Goal: Task Accomplishment & Management: Manage account settings

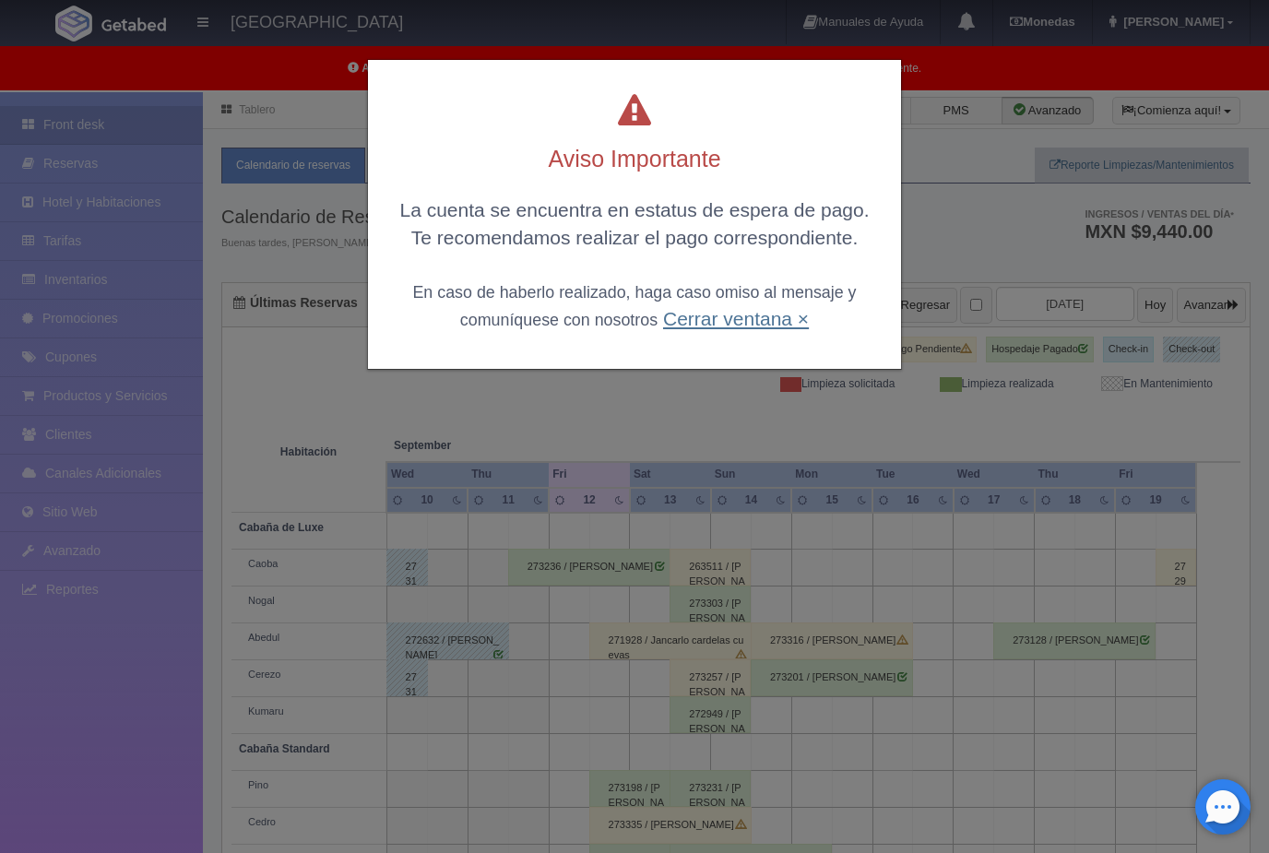
click at [789, 313] on link "Cerrar ventana ×" at bounding box center [736, 318] width 146 height 21
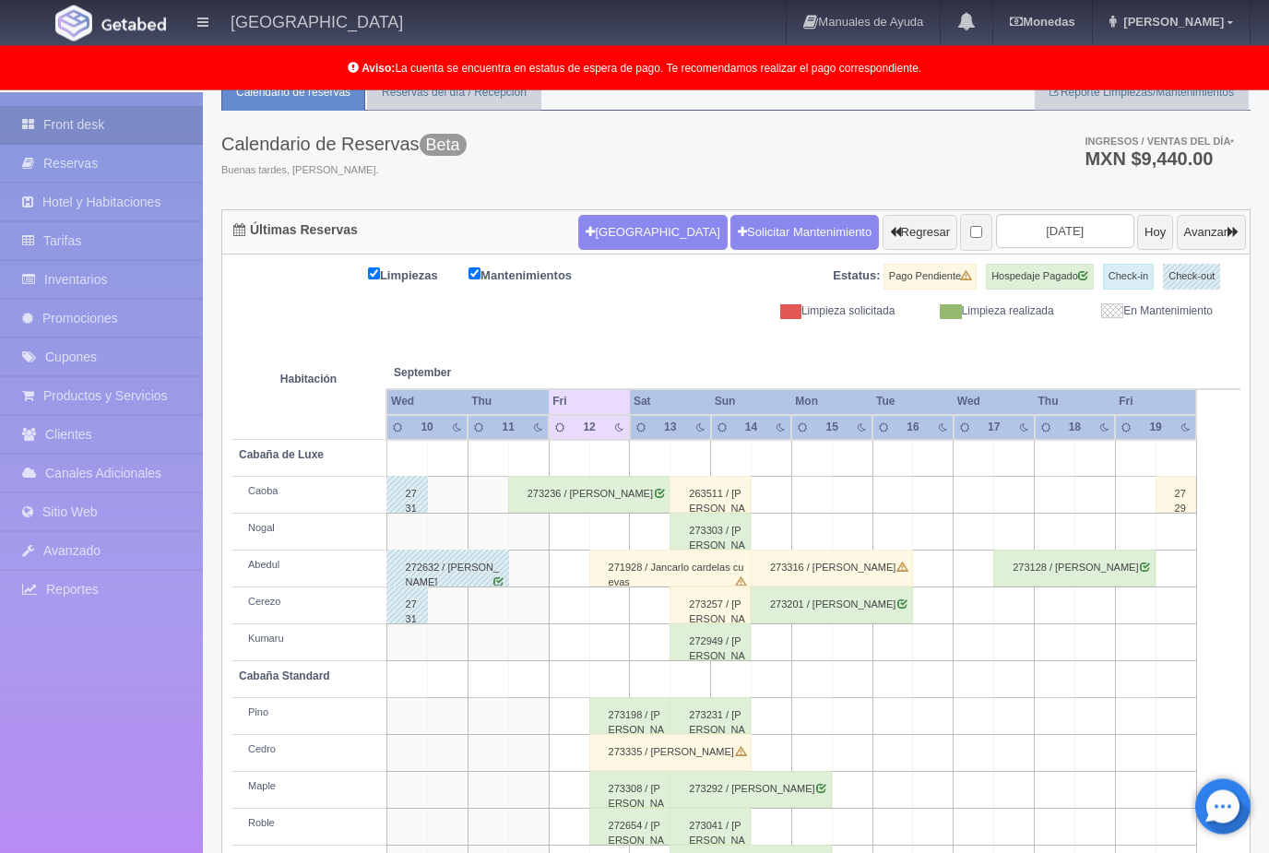
scroll to position [68, 0]
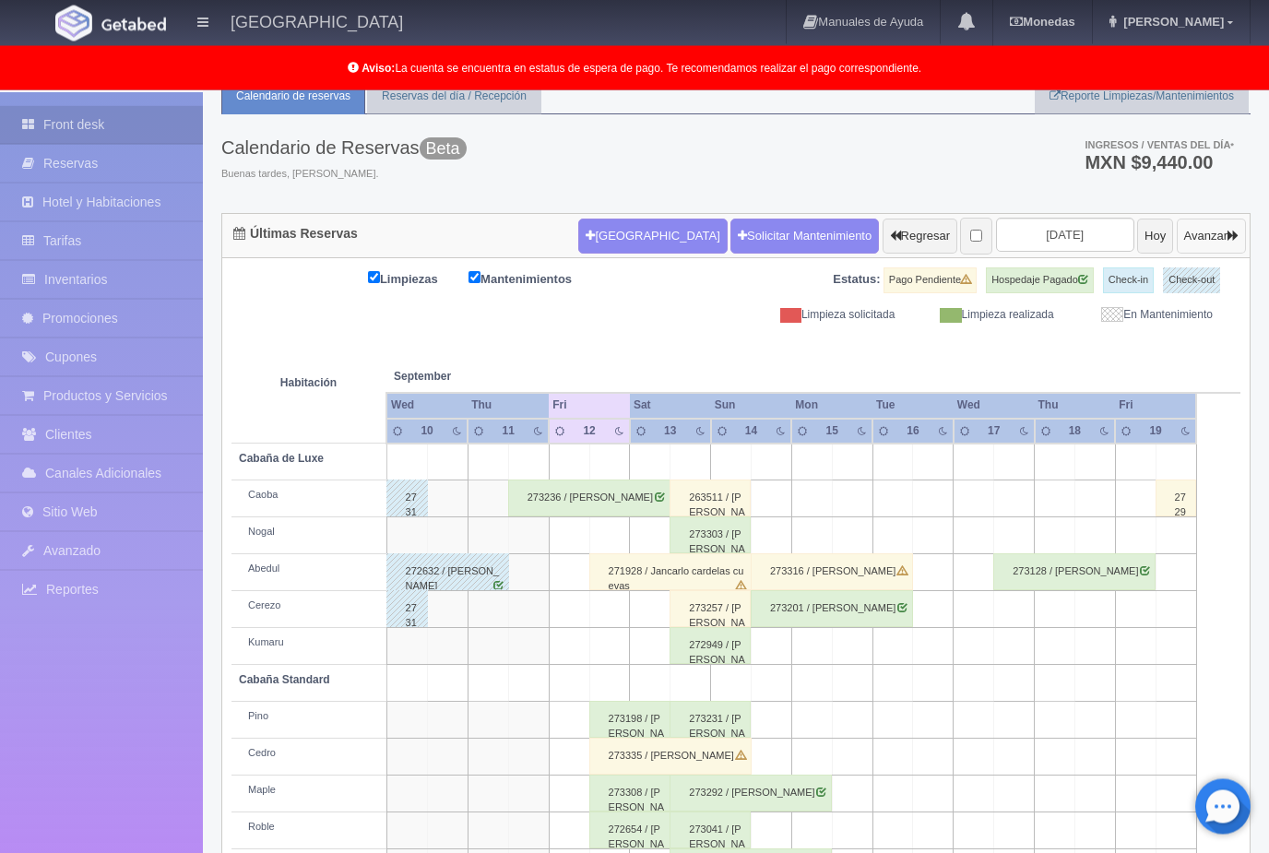
click at [1229, 236] on icon "button" at bounding box center [1232, 236] width 11 height 12
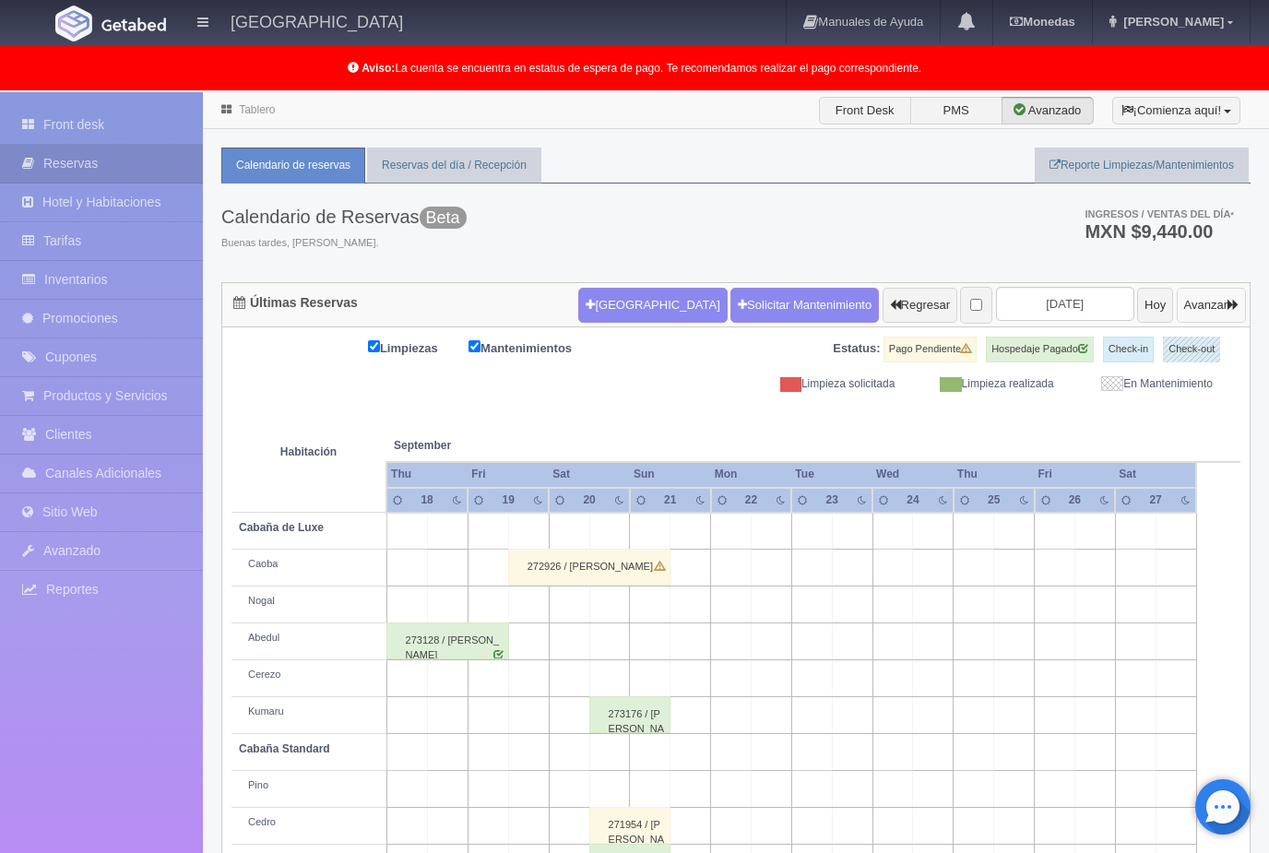
click at [1220, 304] on button "Avanzar" at bounding box center [1210, 305] width 69 height 35
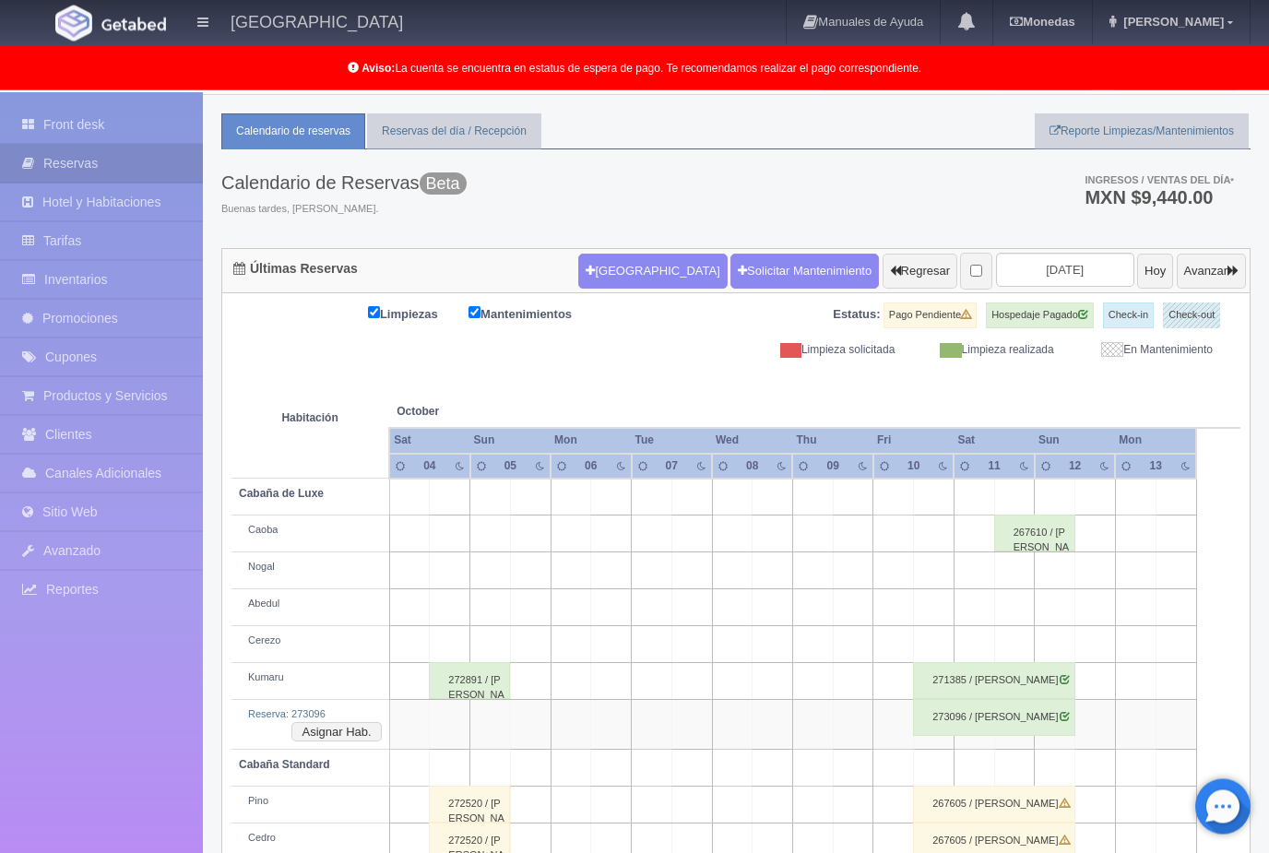
scroll to position [37, 0]
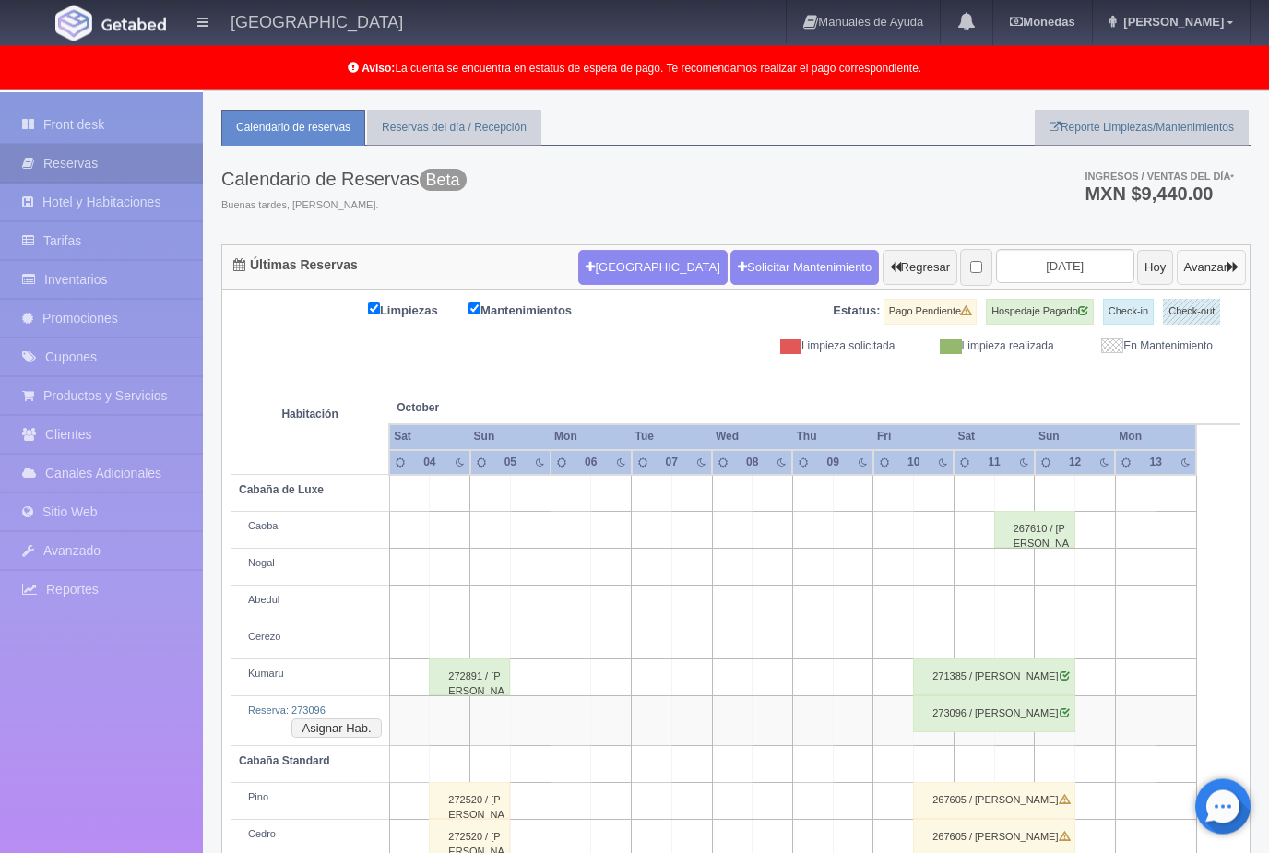
click at [1225, 271] on button "Avanzar" at bounding box center [1210, 268] width 69 height 35
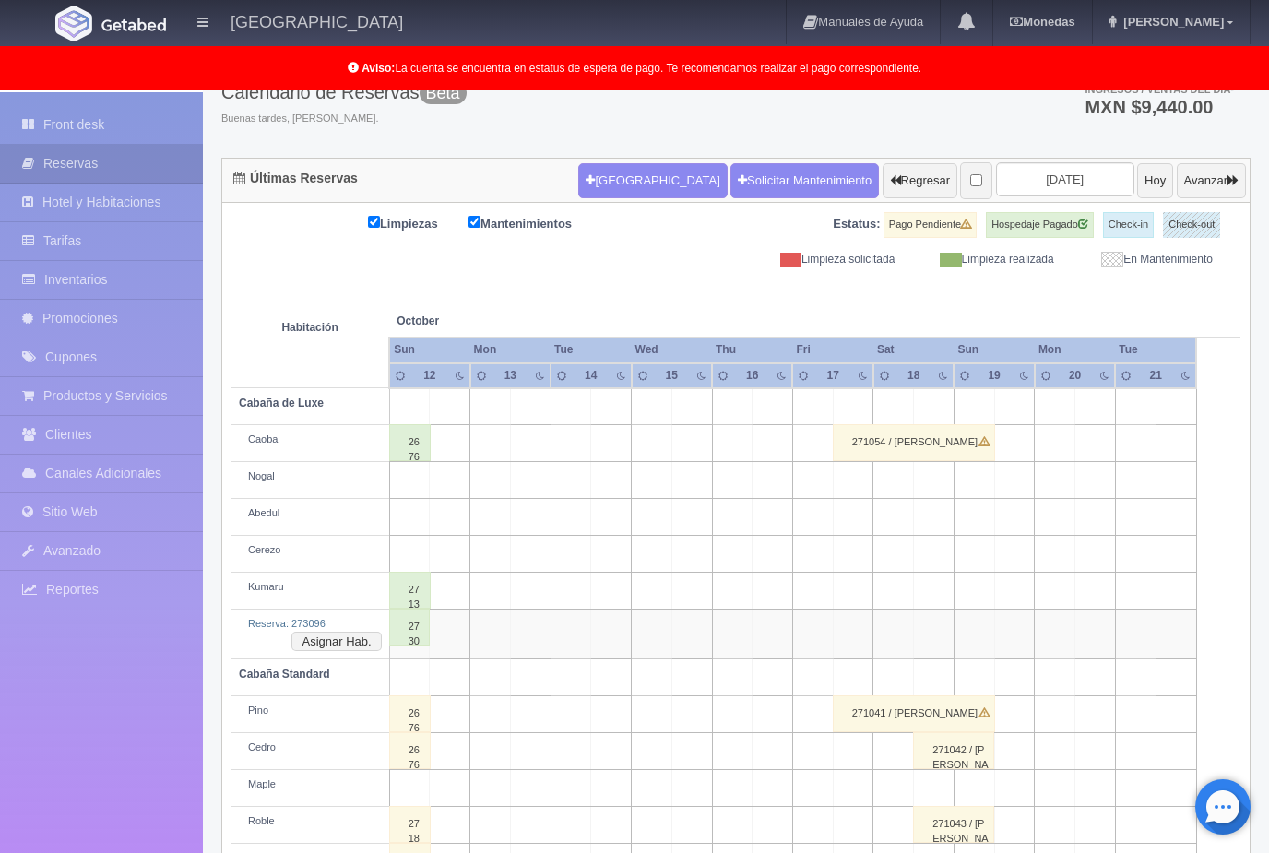
scroll to position [124, 0]
click at [1209, 186] on button "Avanzar" at bounding box center [1210, 181] width 69 height 35
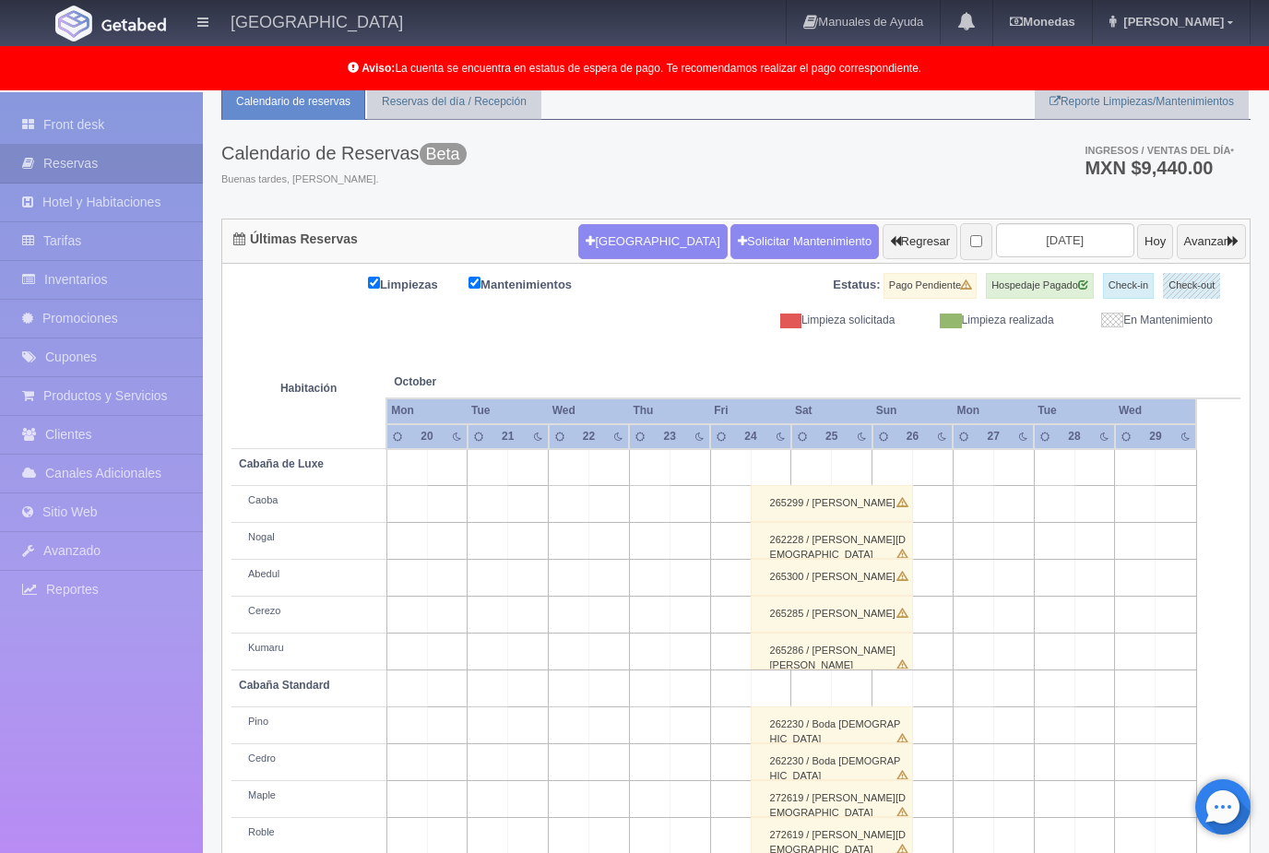
scroll to position [83, 0]
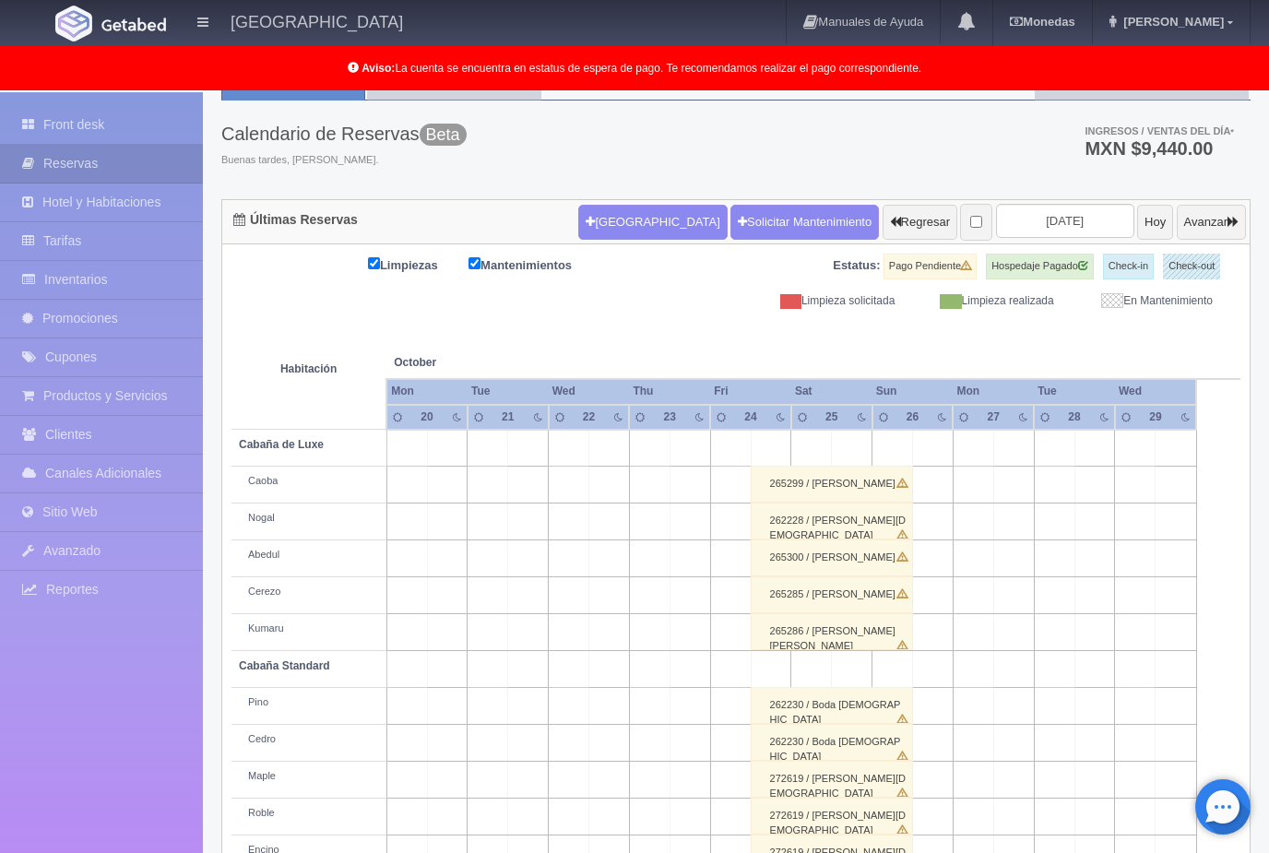
click at [883, 779] on div "272619 / Boda Christian" at bounding box center [831, 779] width 162 height 37
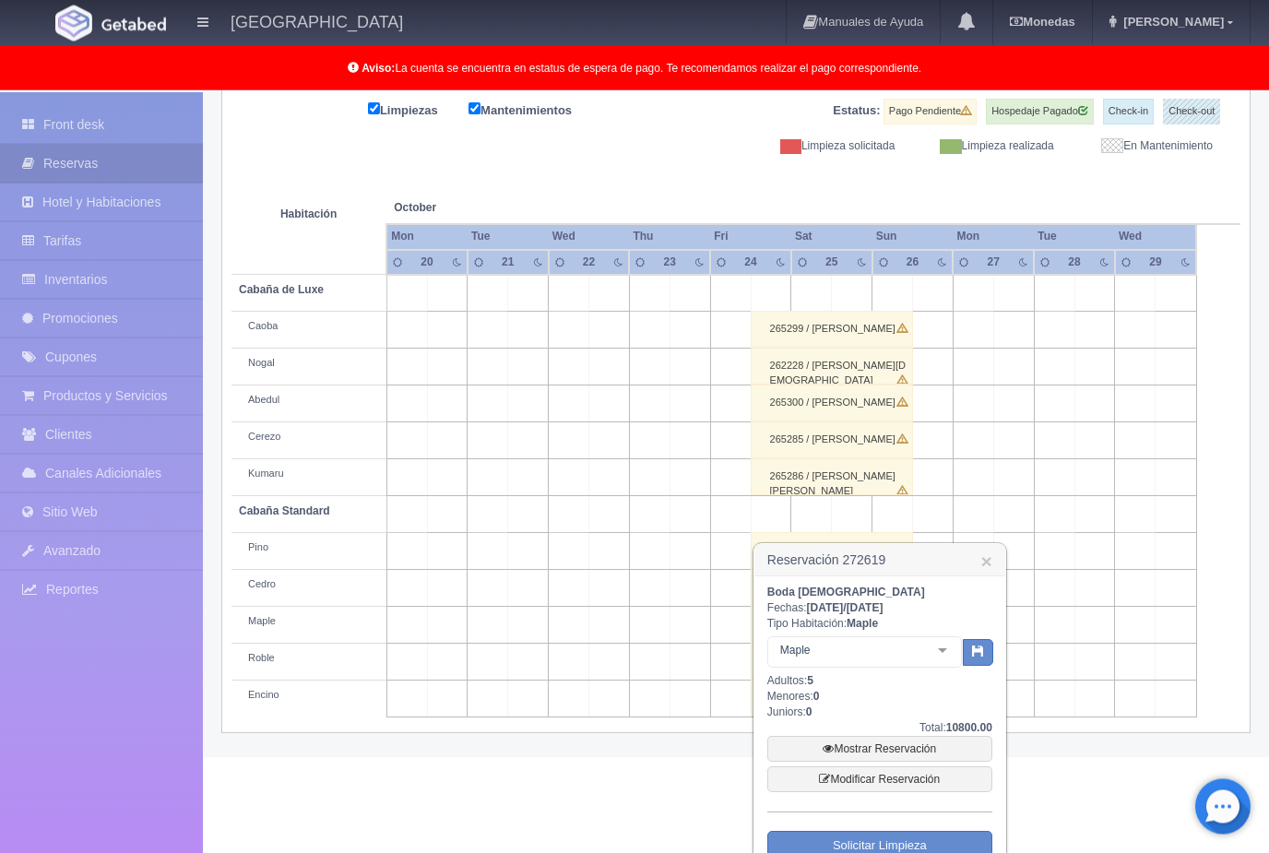
scroll to position [240, 0]
click at [939, 786] on link "Modificar Reservación" at bounding box center [879, 777] width 225 height 26
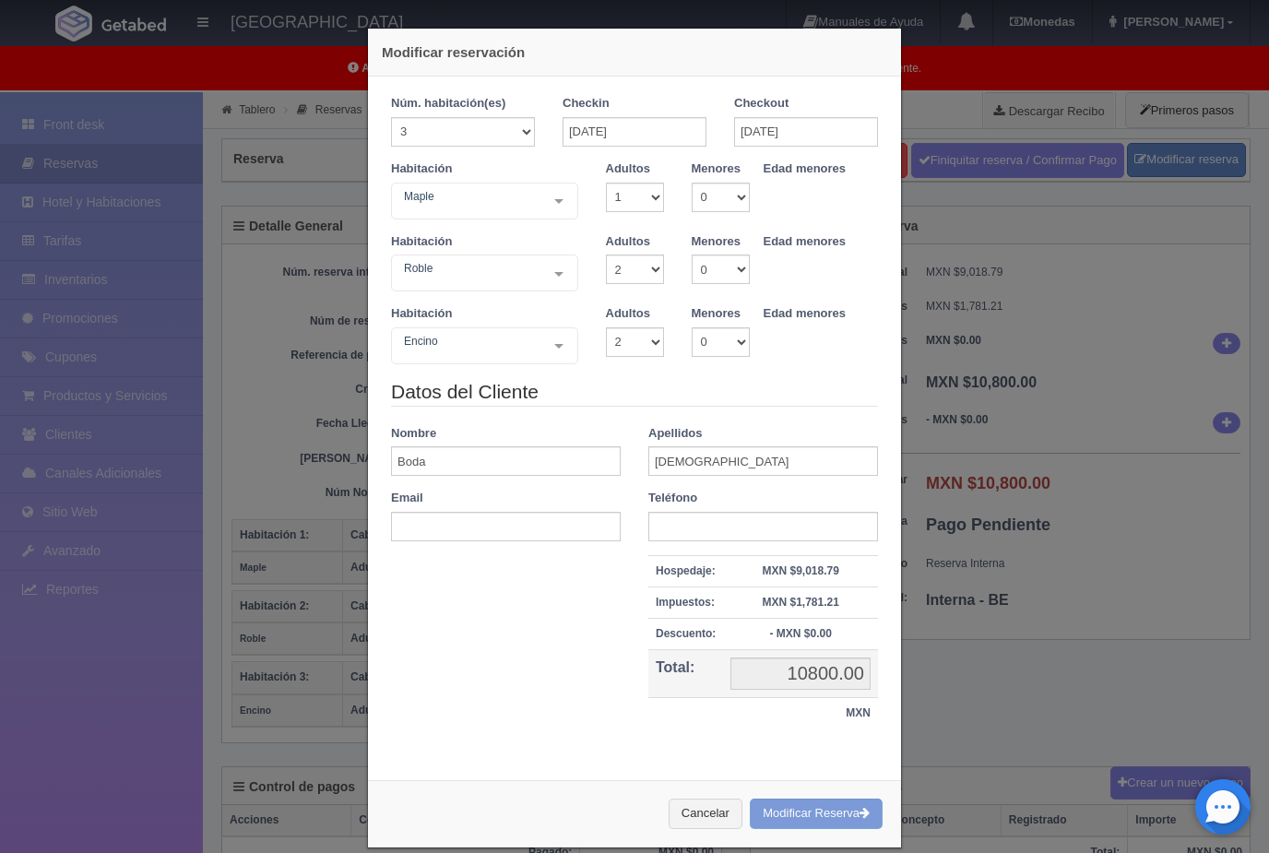
select select "2"
click at [486, 462] on input "Boda" at bounding box center [506, 461] width 230 height 30
type input "B"
type input "Luis"
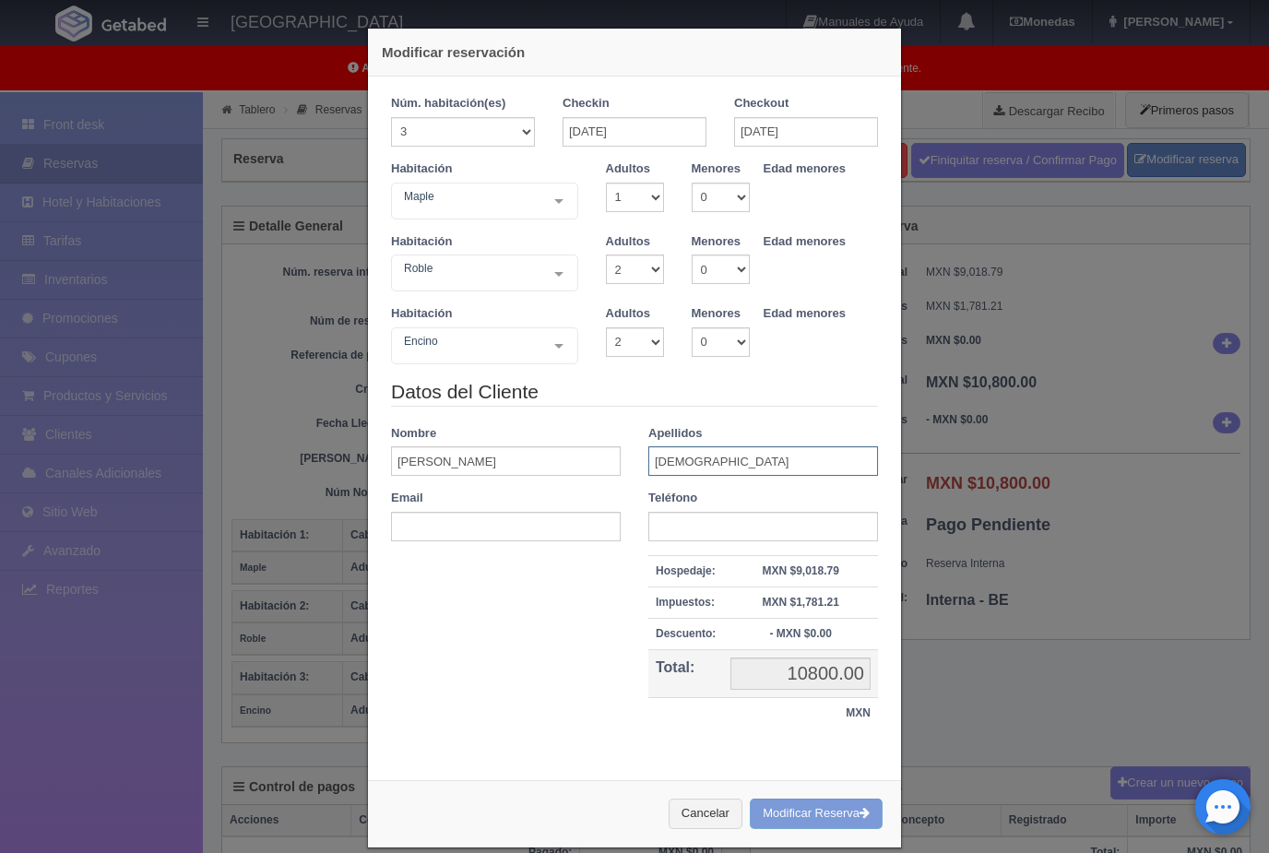
click at [739, 463] on input "Christian" at bounding box center [763, 461] width 230 height 30
type input "C"
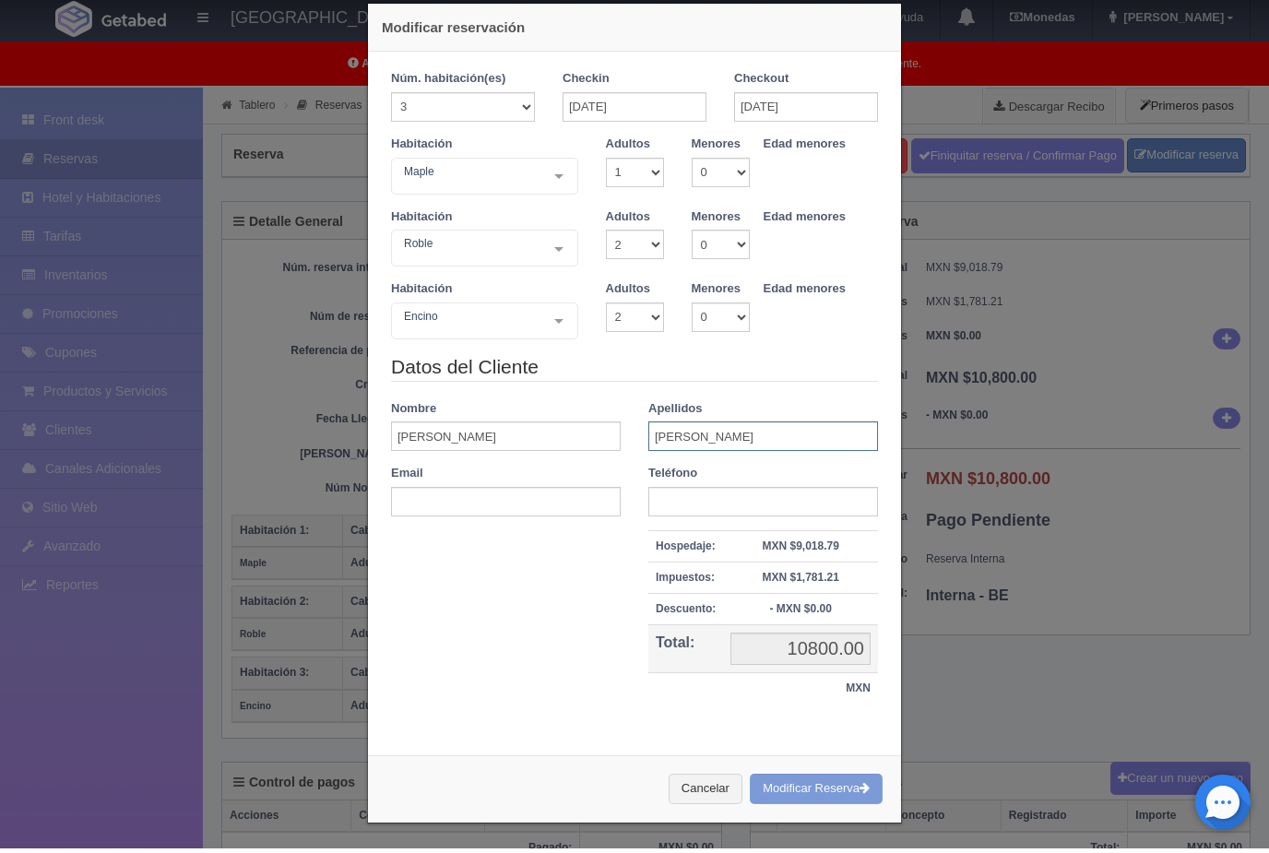
scroll to position [18, 0]
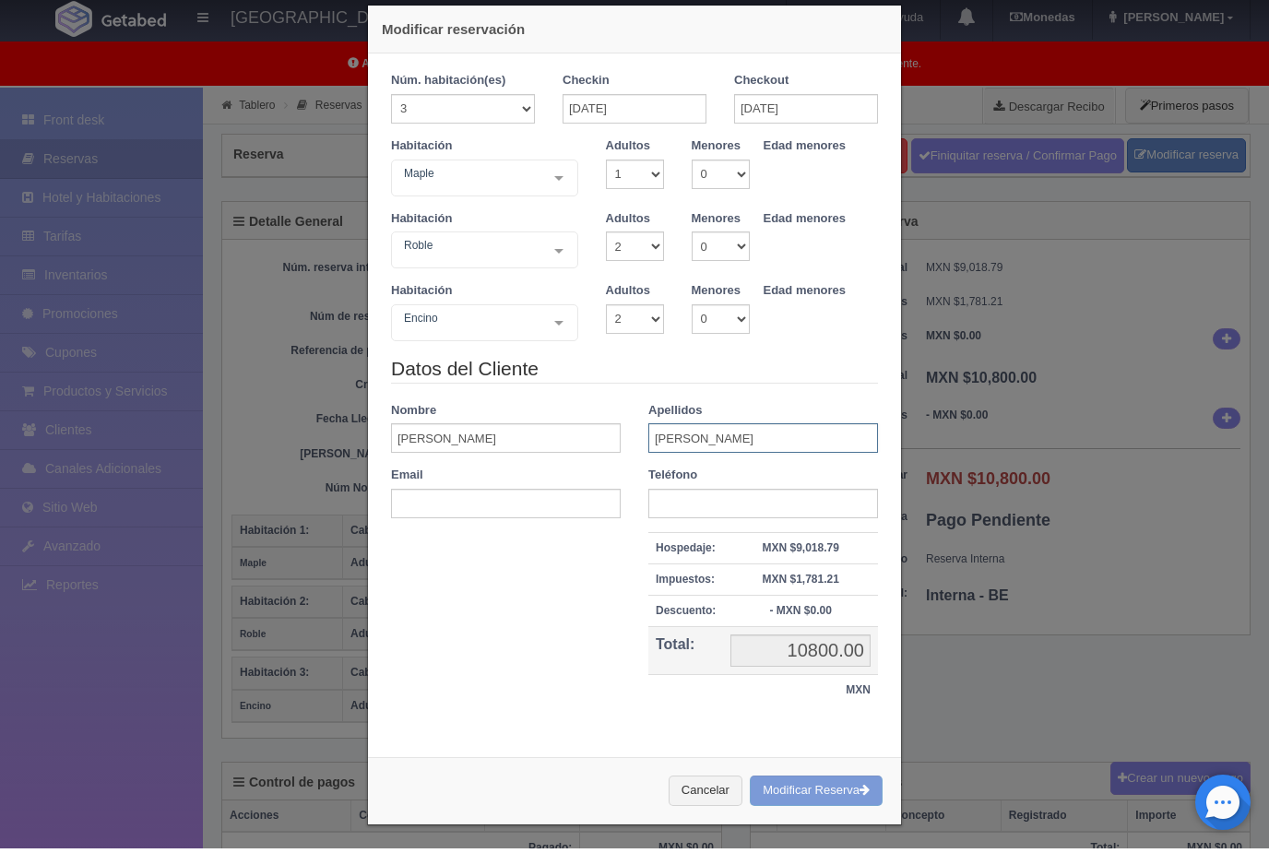
type input "Maldonado"
click at [851, 777] on div "Cancelar Modificar Reserva" at bounding box center [634, 795] width 533 height 67
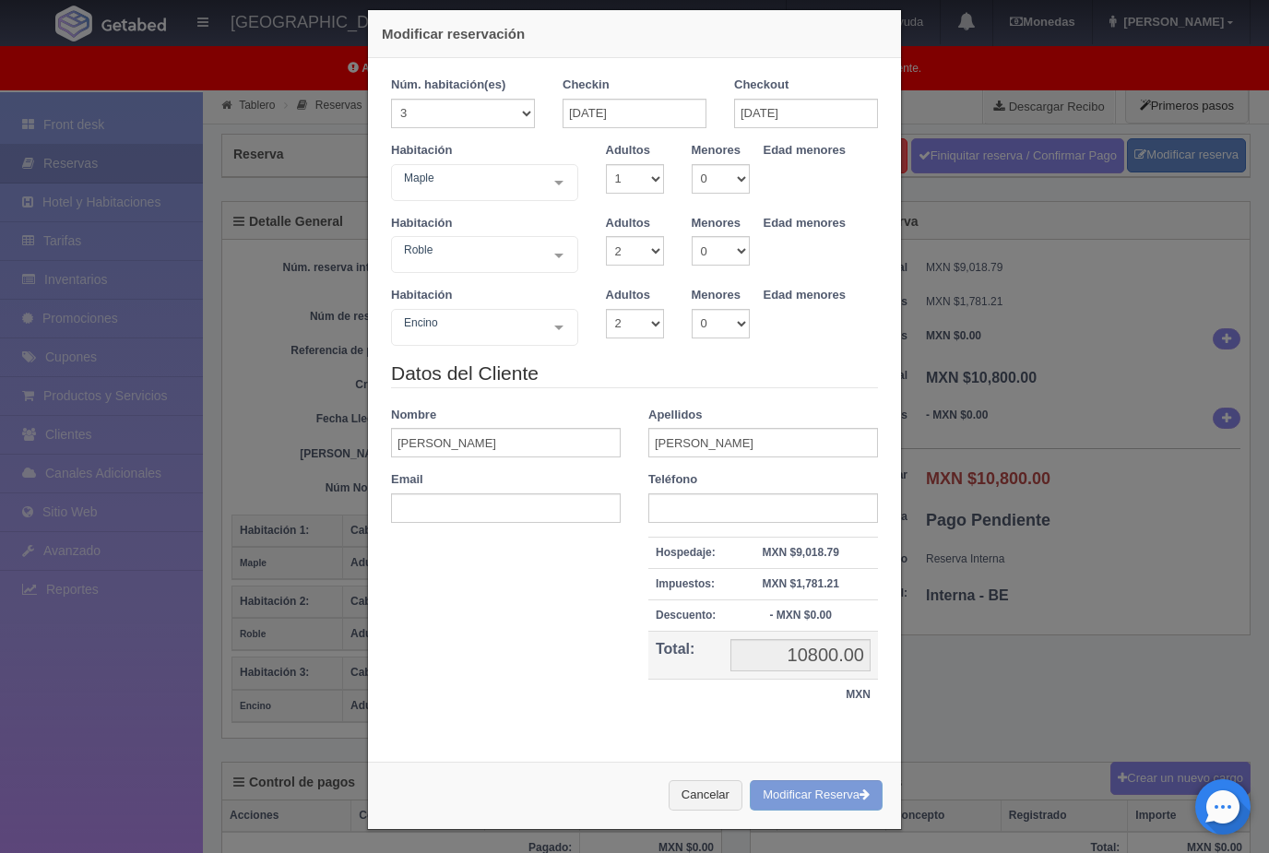
click at [846, 784] on div "Cancelar Modificar Reserva" at bounding box center [634, 795] width 533 height 67
click at [836, 794] on div "Cancelar Modificar Reserva" at bounding box center [634, 795] width 533 height 67
click at [819, 799] on div "Cancelar Modificar Reserva" at bounding box center [634, 795] width 533 height 67
click at [841, 797] on div "Cancelar Modificar Reserva" at bounding box center [634, 795] width 533 height 67
click at [813, 793] on div "Cancelar Modificar Reserva" at bounding box center [634, 795] width 533 height 67
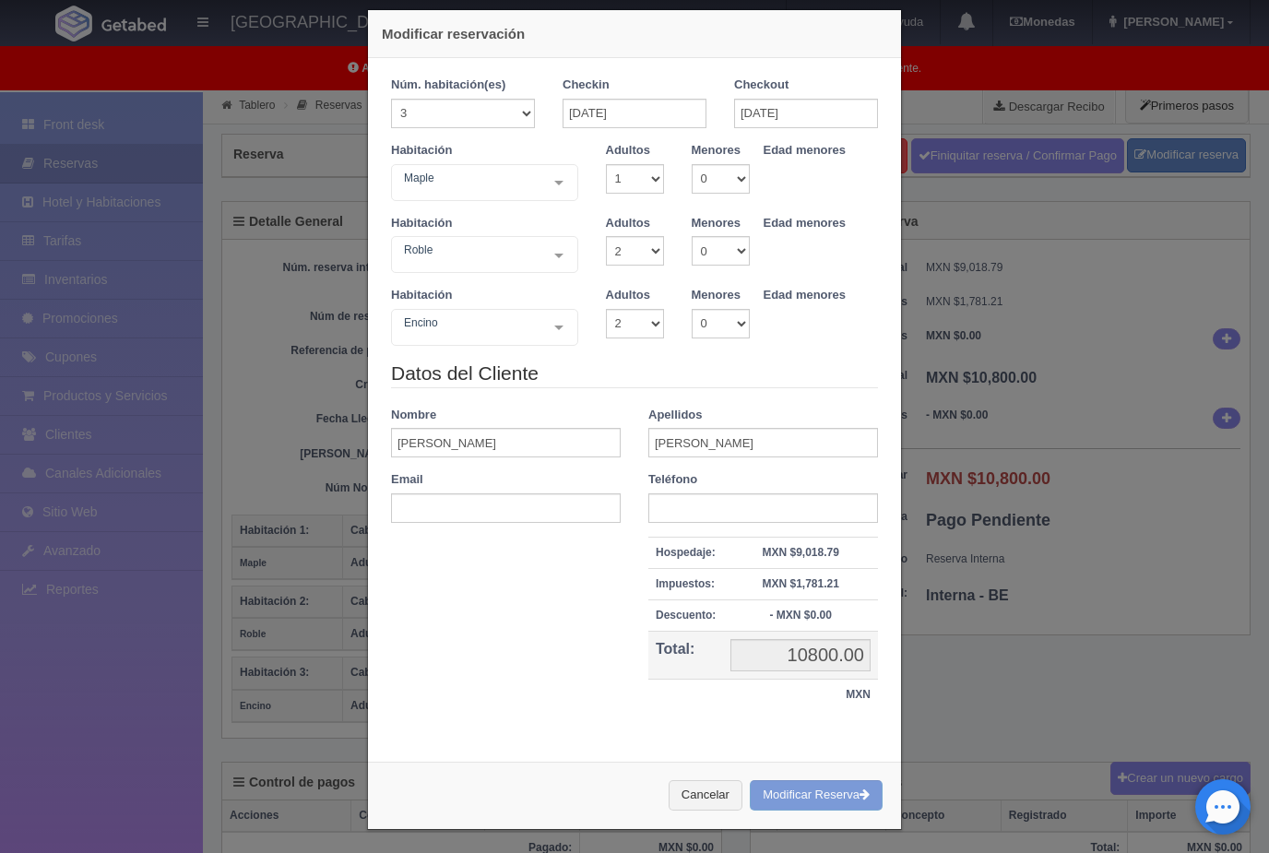
scroll to position [18, 0]
click at [819, 791] on div "Cancelar Modificar Reserva" at bounding box center [634, 795] width 533 height 67
click at [801, 793] on div "Cancelar Modificar Reserva" at bounding box center [634, 795] width 533 height 67
click at [785, 792] on div "Cancelar Modificar Reserva" at bounding box center [634, 795] width 533 height 67
click at [833, 781] on div "Cancelar Modificar Reserva" at bounding box center [634, 795] width 533 height 67
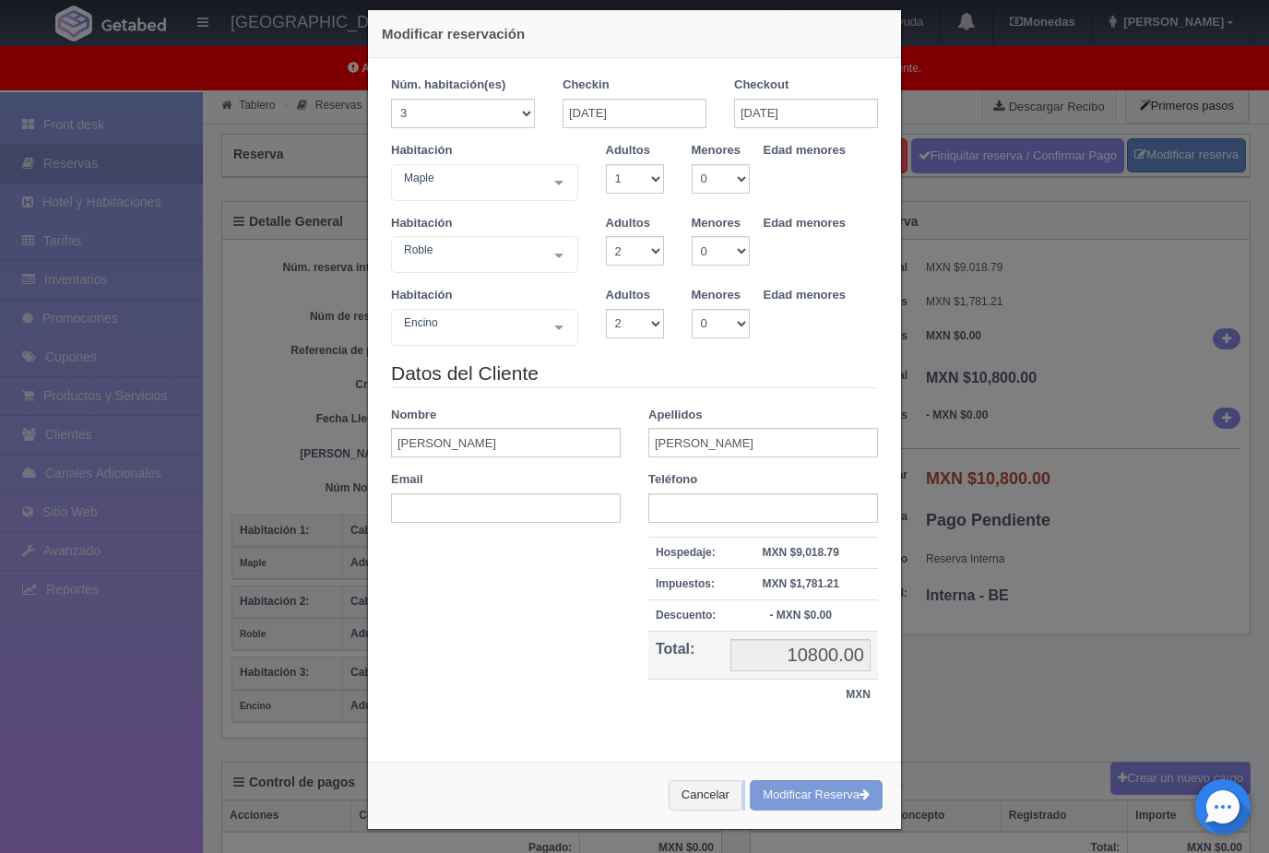
click at [1028, 678] on div "Modificar reservación Núm. habitación(es) 1 2 3 4 5 6 7 8 9 10 11 12 13 14 15 1…" at bounding box center [634, 426] width 1269 height 853
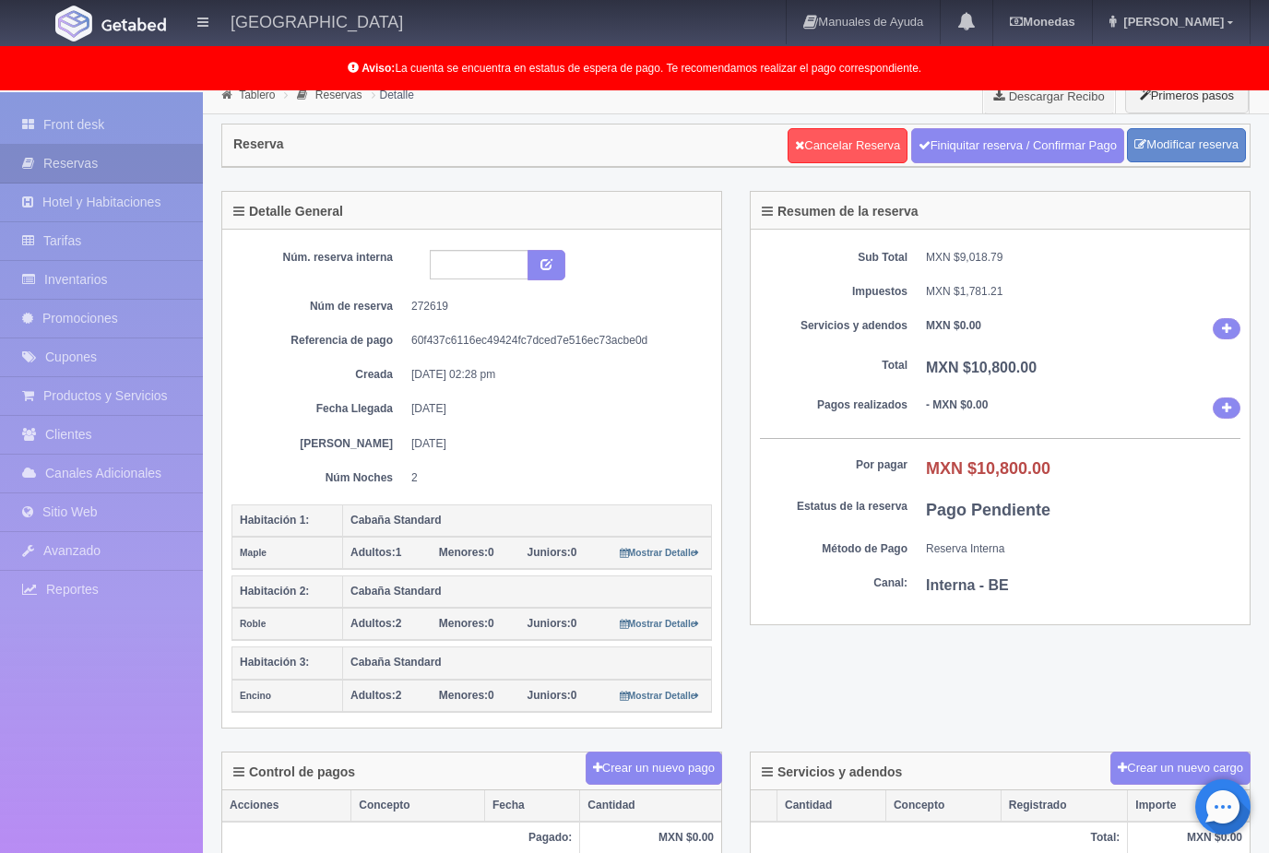
scroll to position [16, 0]
click at [1187, 143] on link "Modificar reserva" at bounding box center [1186, 144] width 119 height 34
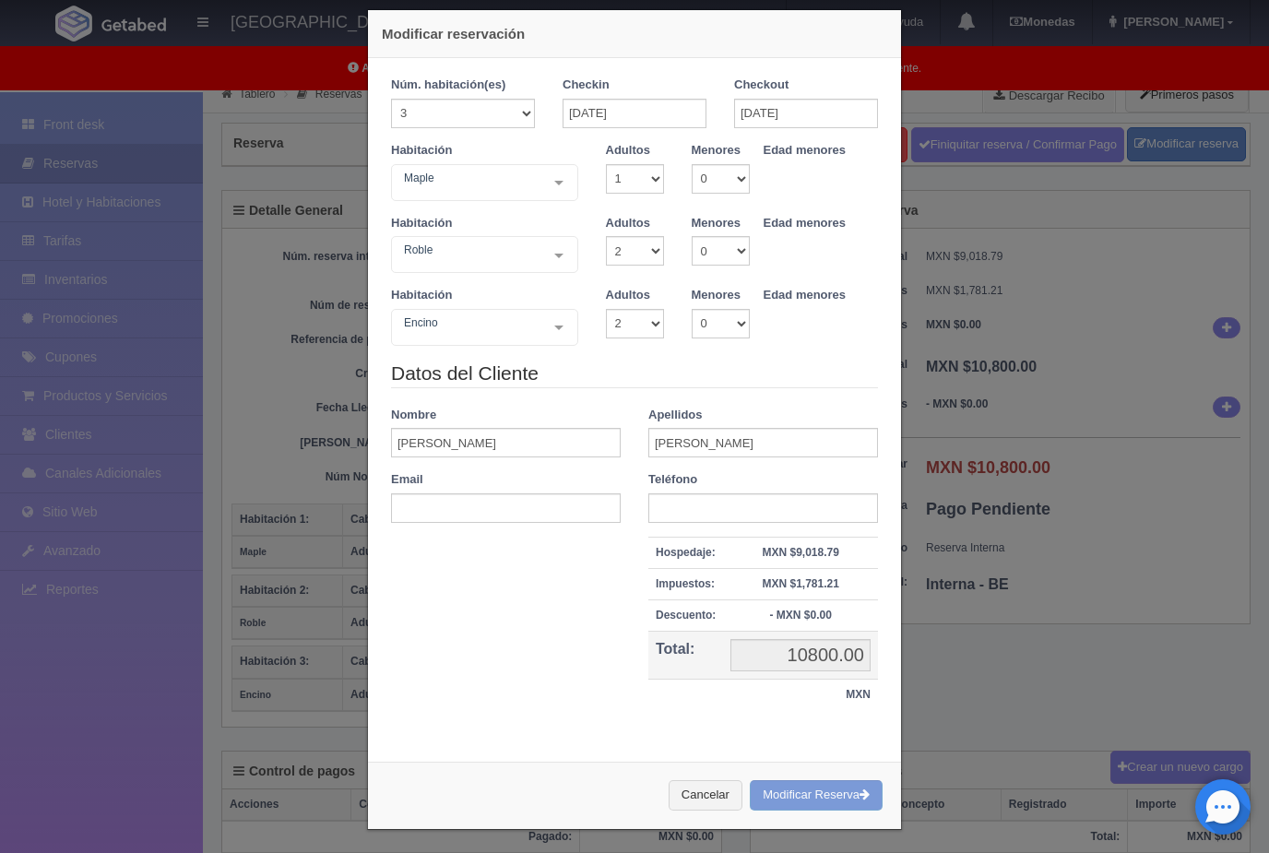
click at [800, 798] on div "Cancelar Modificar Reserva" at bounding box center [634, 795] width 533 height 67
click at [1011, 691] on div "Modificar reservación Núm. habitación(es) 1 2 3 4 5 6 7 8 9 10 11 12 13 14 15 1…" at bounding box center [634, 426] width 1269 height 853
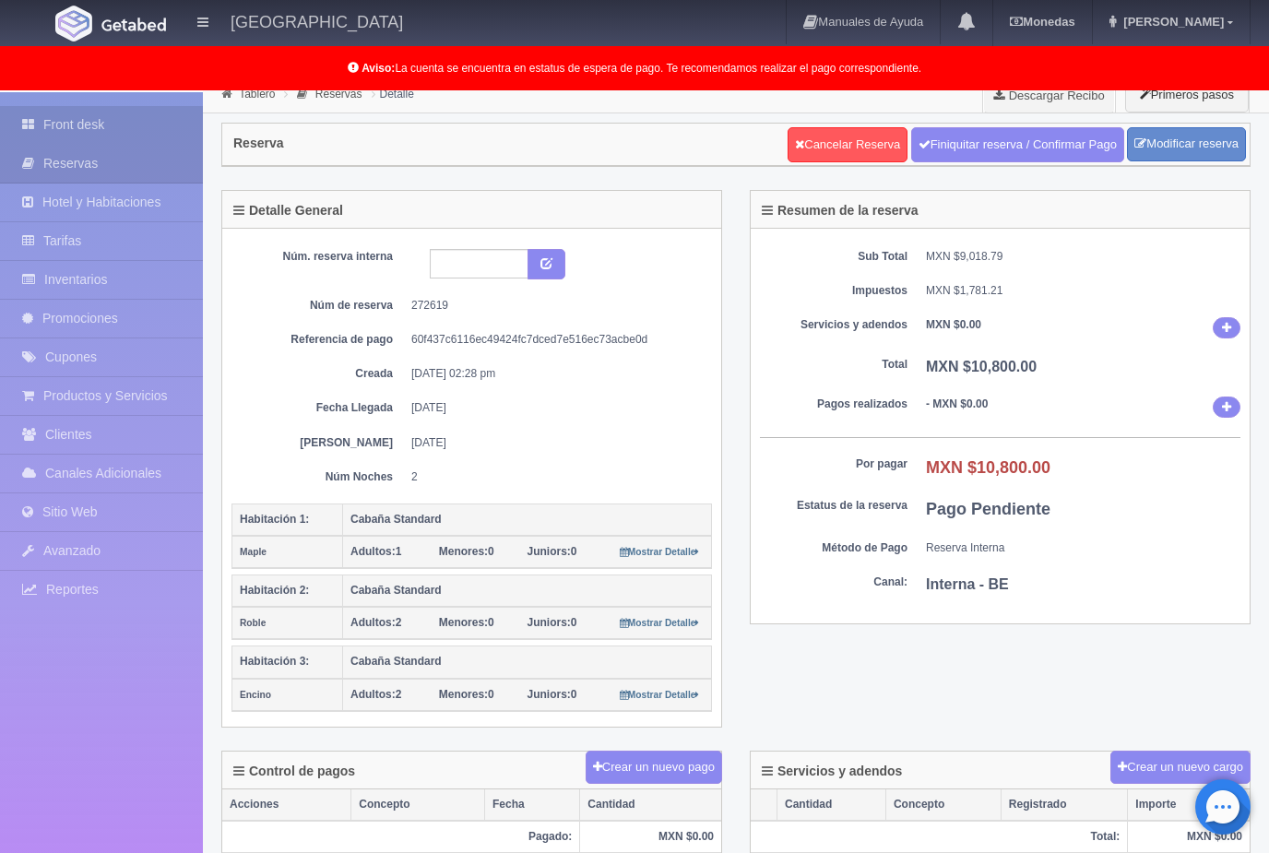
click at [96, 136] on link "Front desk" at bounding box center [101, 125] width 203 height 38
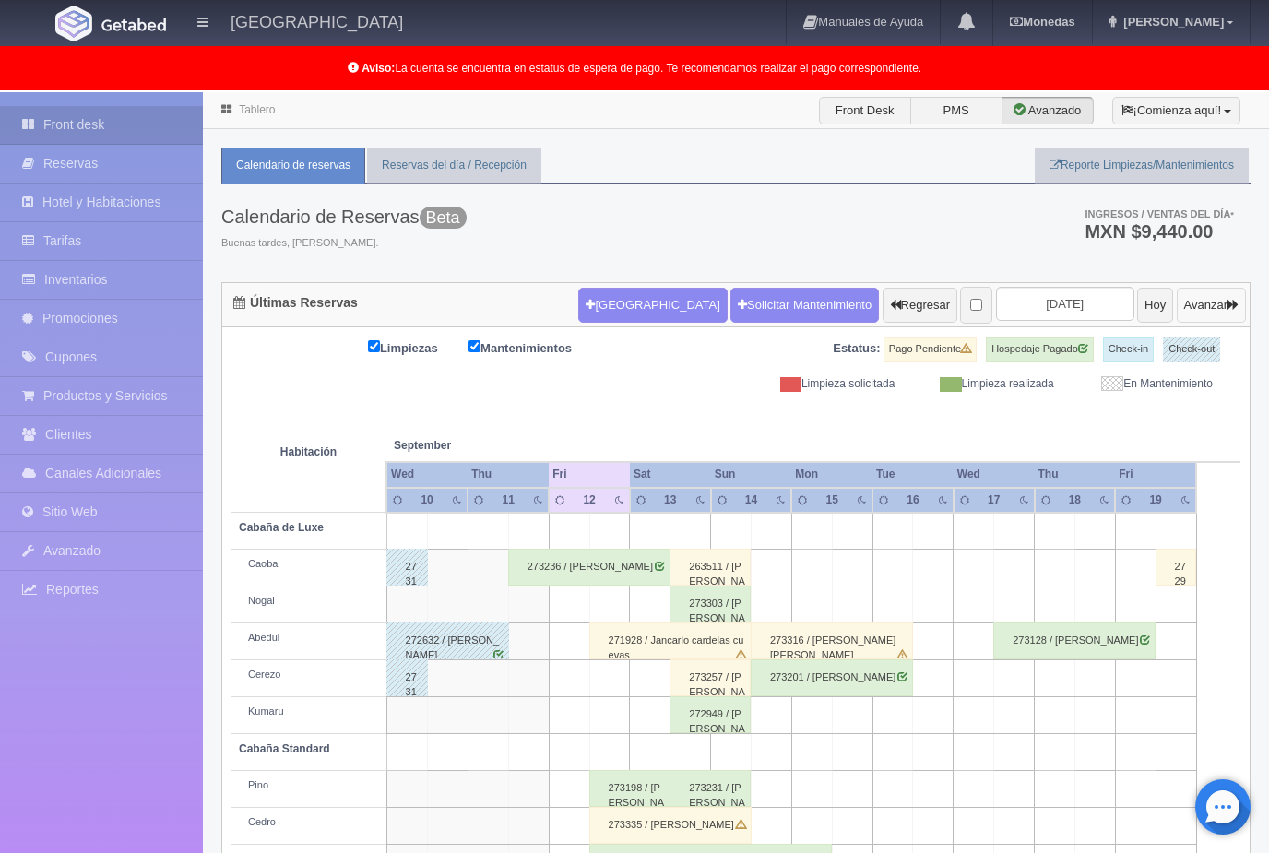
click button "Avanzar"
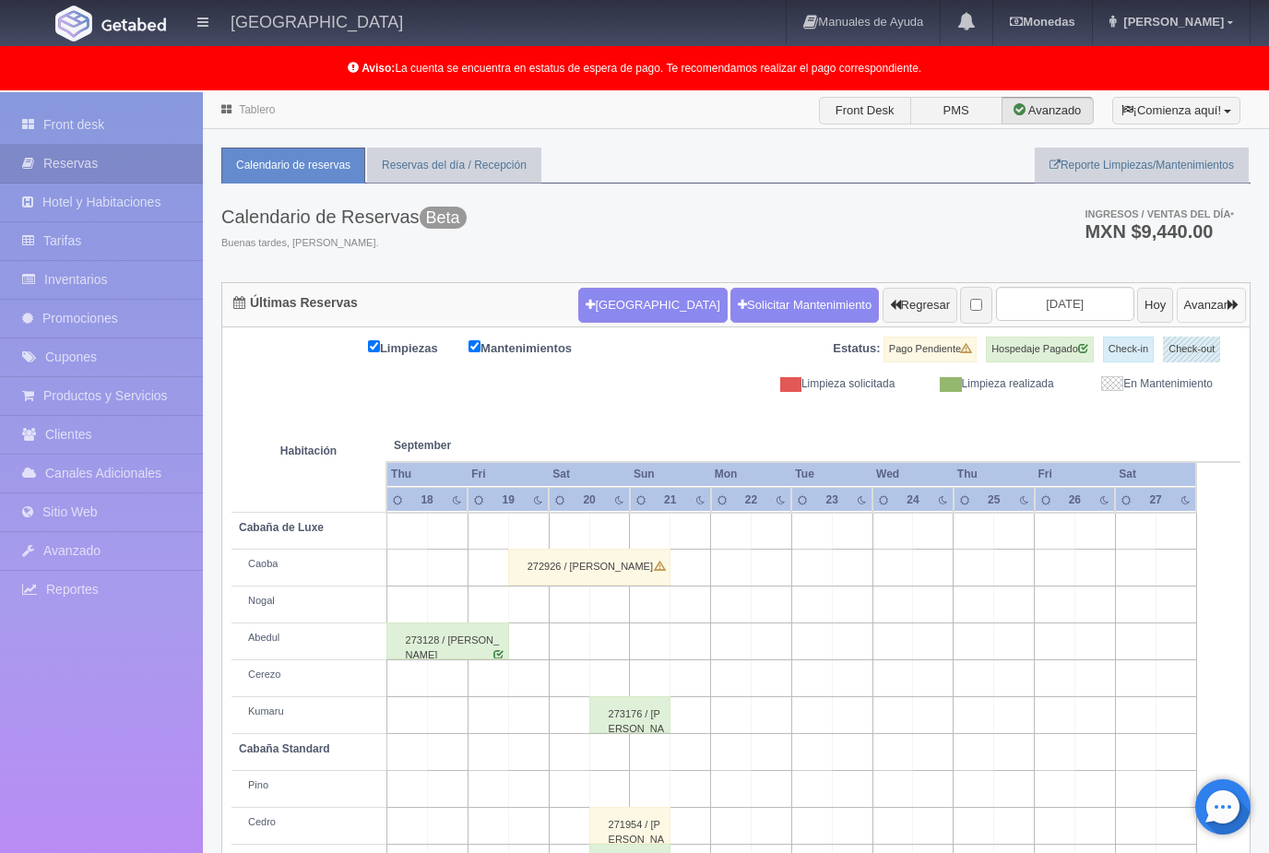
click at [1209, 309] on button "Avanzar" at bounding box center [1210, 305] width 69 height 35
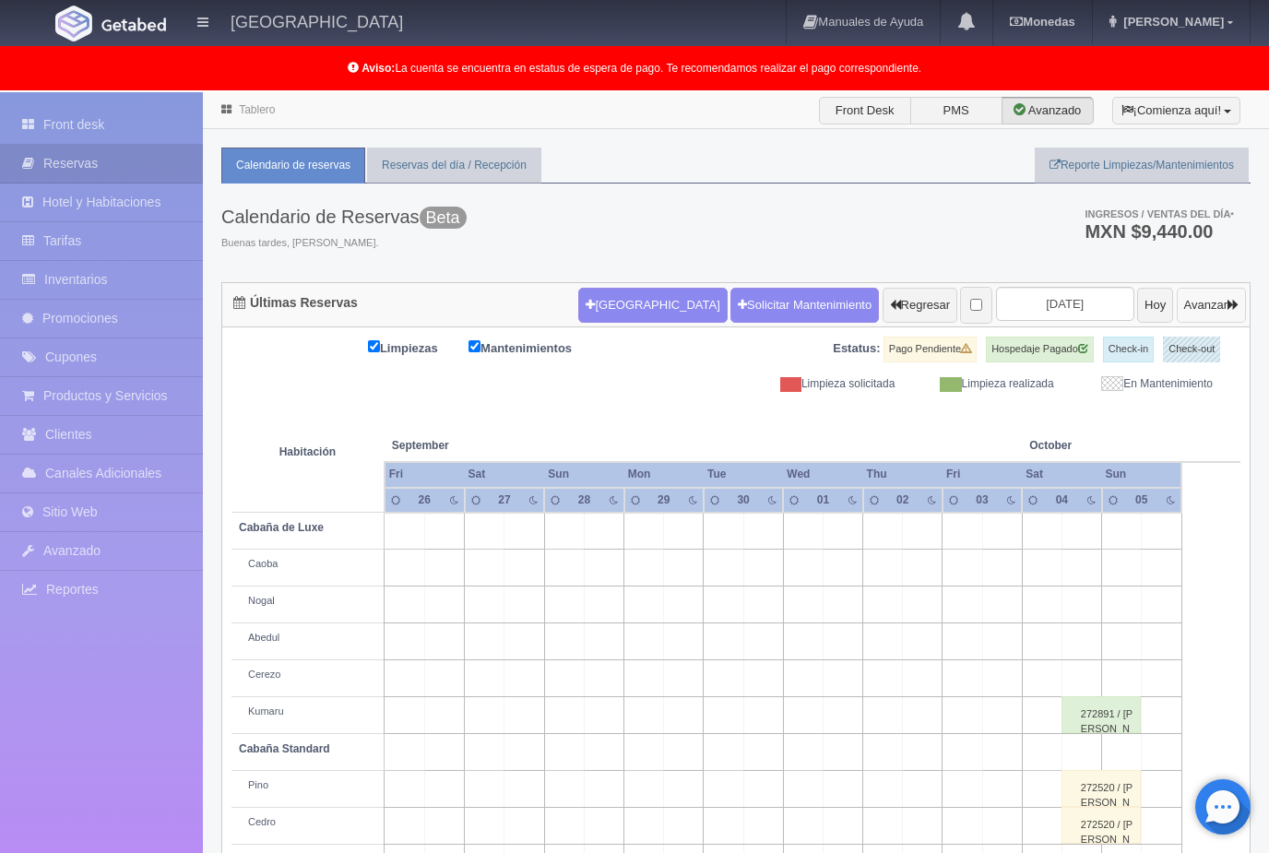
click at [1211, 305] on button "Avanzar" at bounding box center [1210, 305] width 69 height 35
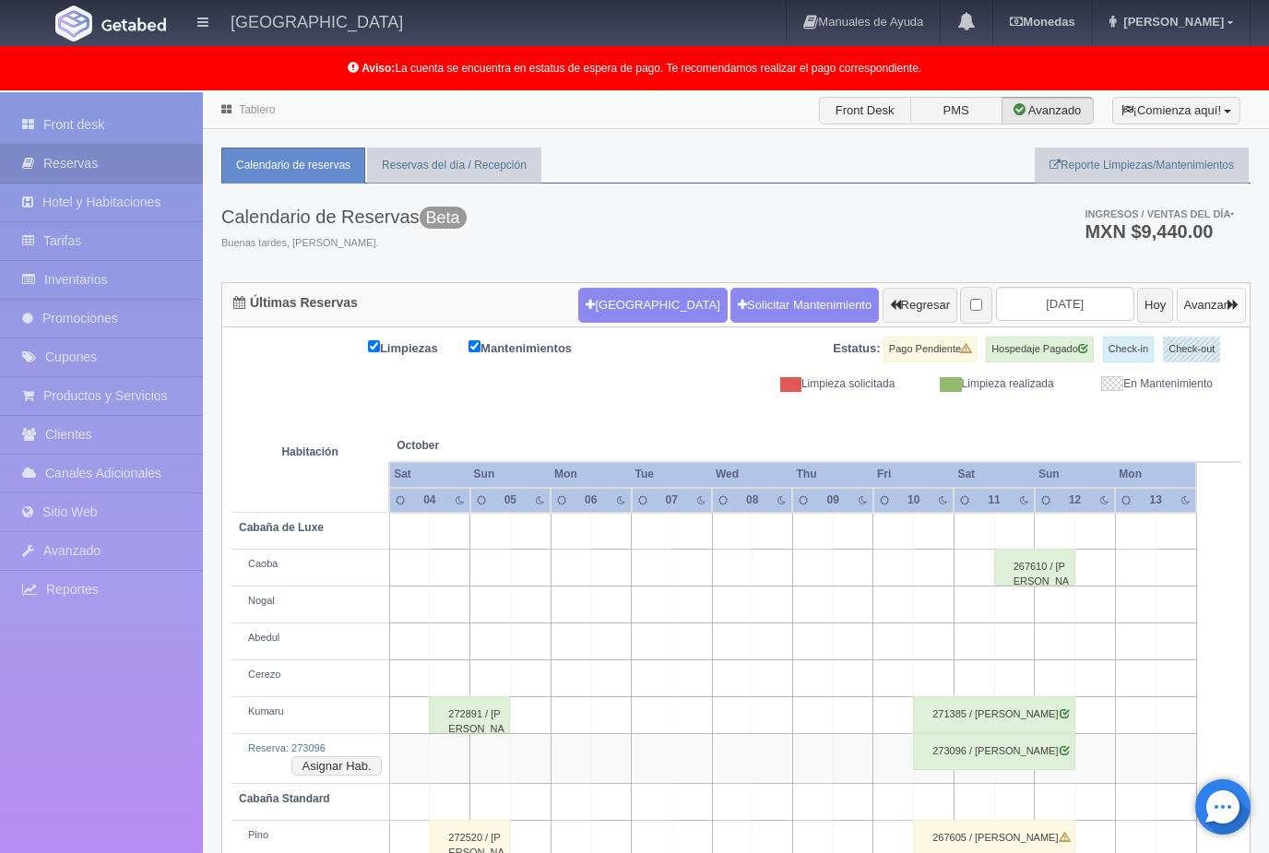
click at [1202, 308] on button "Avanzar" at bounding box center [1210, 305] width 69 height 35
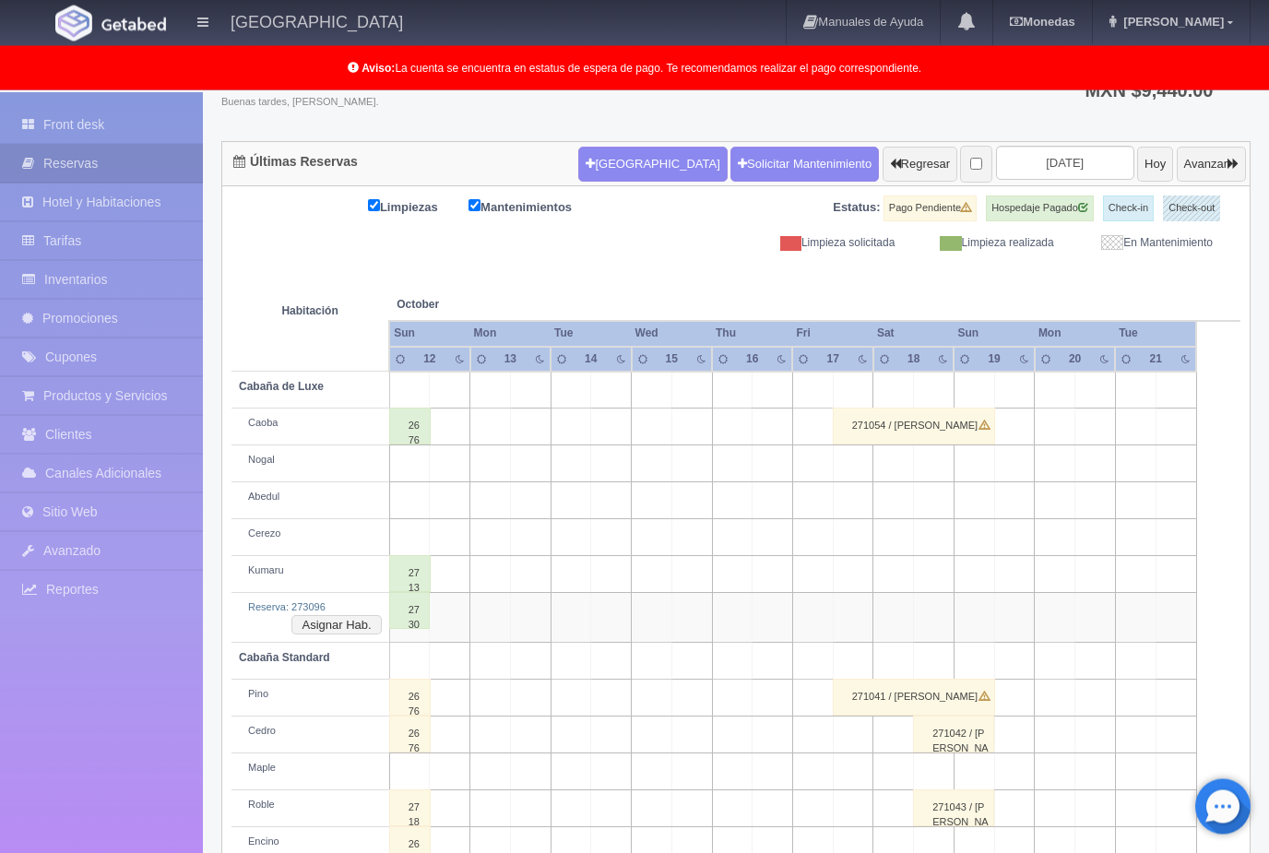
scroll to position [180, 0]
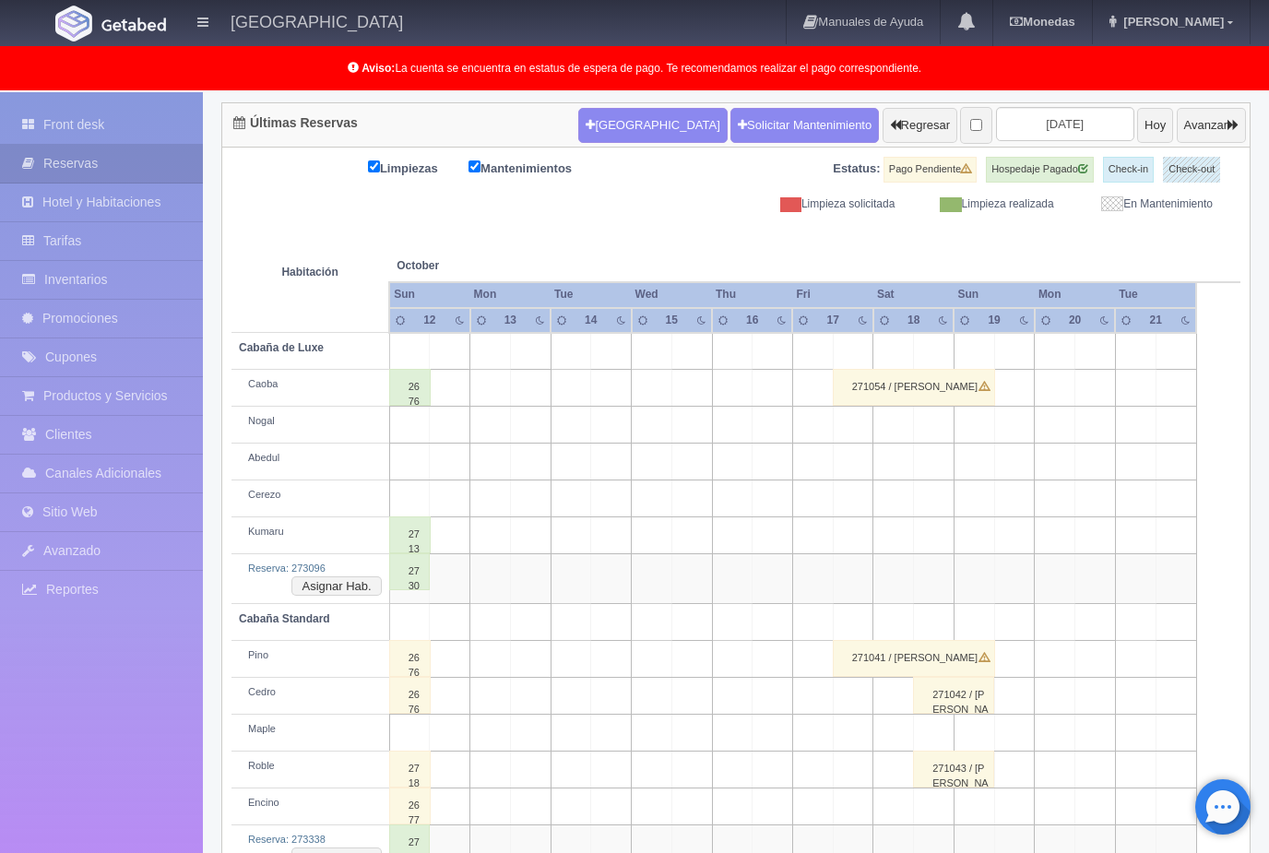
click at [1201, 173] on label "Check-out" at bounding box center [1191, 170] width 57 height 26
click at [1191, 124] on button "Avanzar" at bounding box center [1210, 125] width 69 height 35
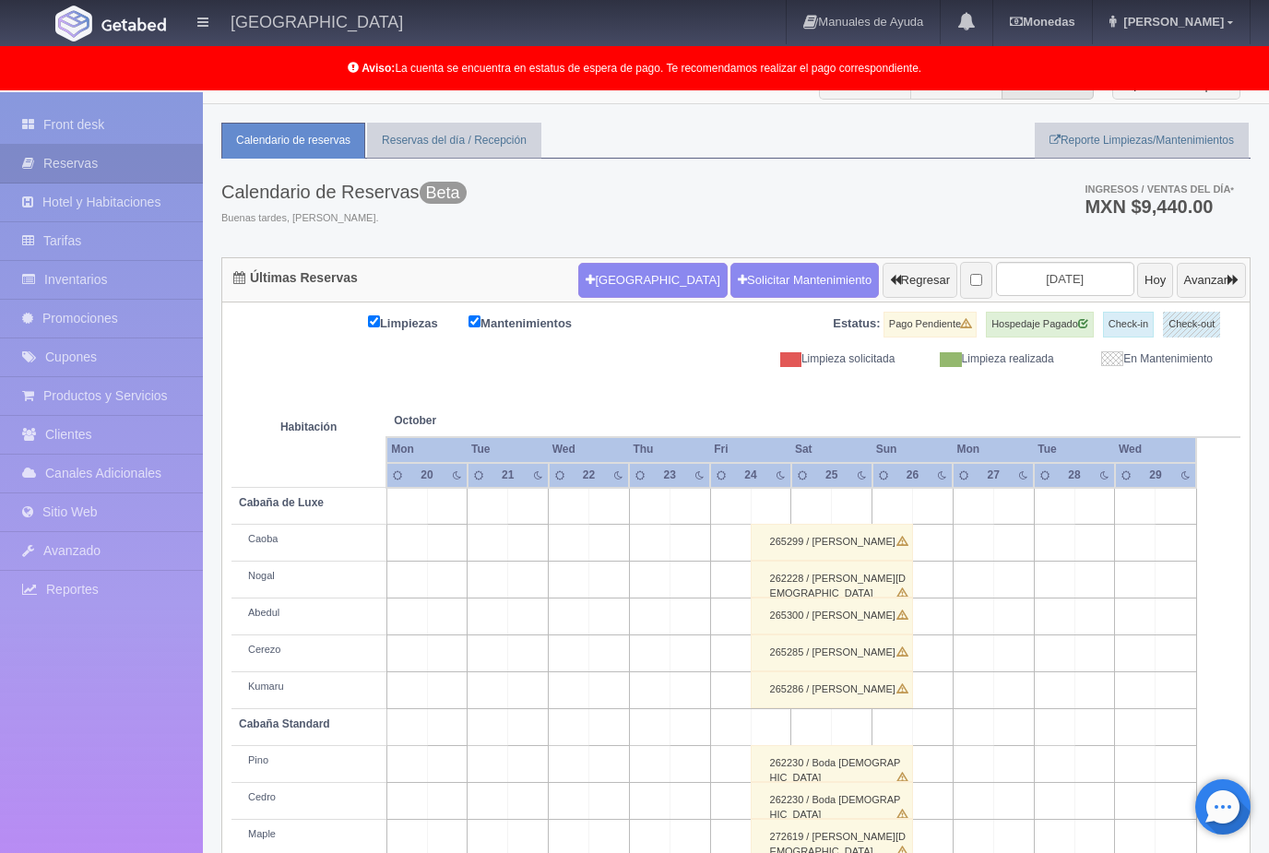
scroll to position [83, 0]
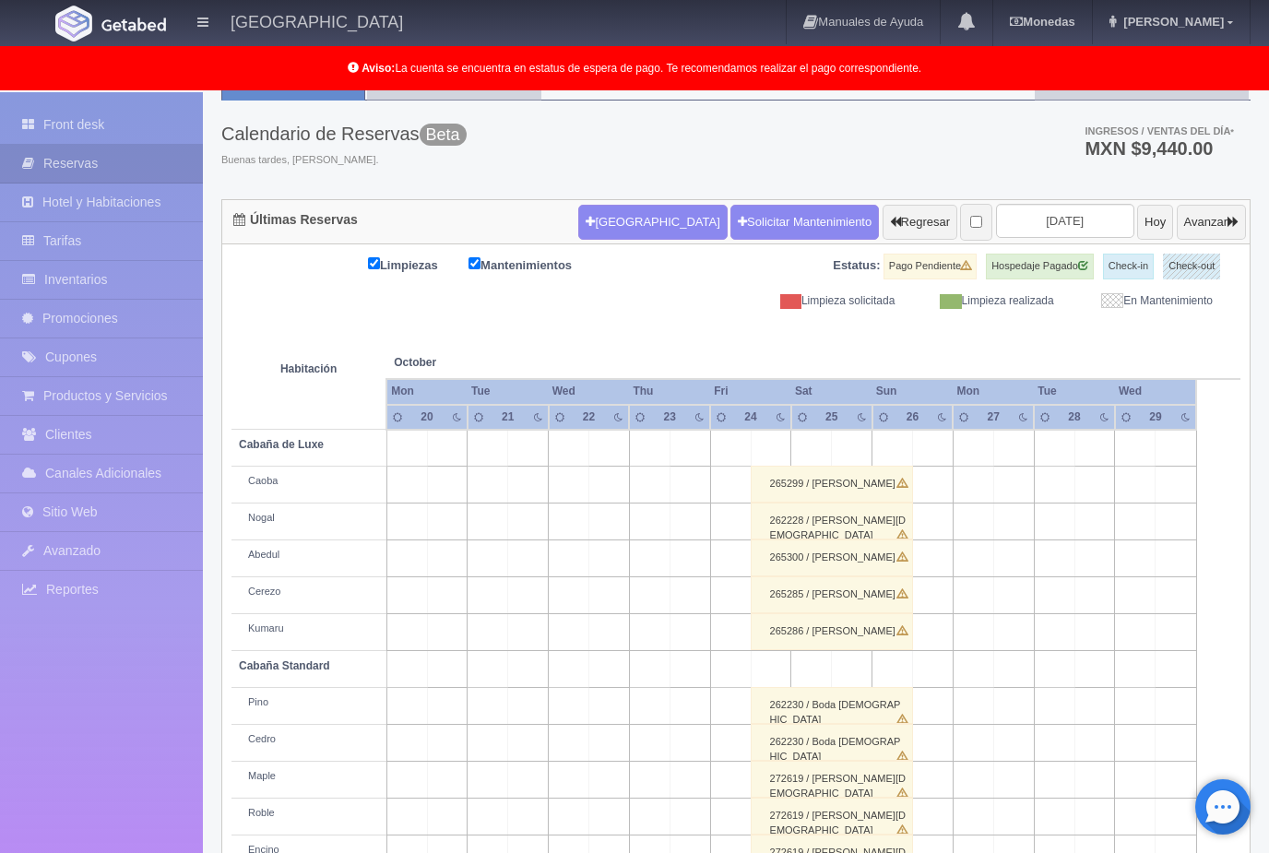
click at [880, 706] on div "262230 / Boda [DEMOGRAPHIC_DATA]" at bounding box center [831, 705] width 162 height 37
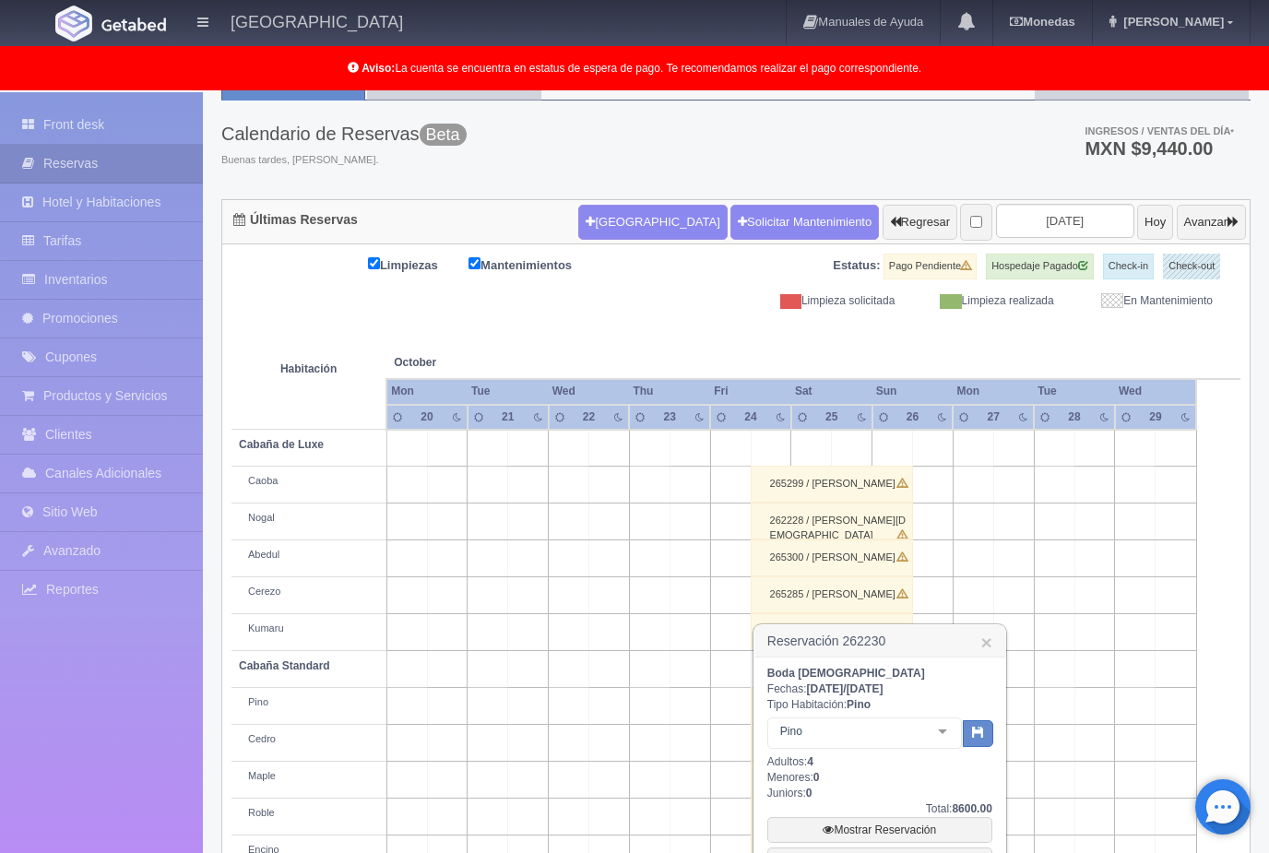
click at [999, 636] on h3 "Reservación 262230 ×" at bounding box center [879, 641] width 251 height 32
click at [986, 646] on link "×" at bounding box center [986, 641] width 11 height 19
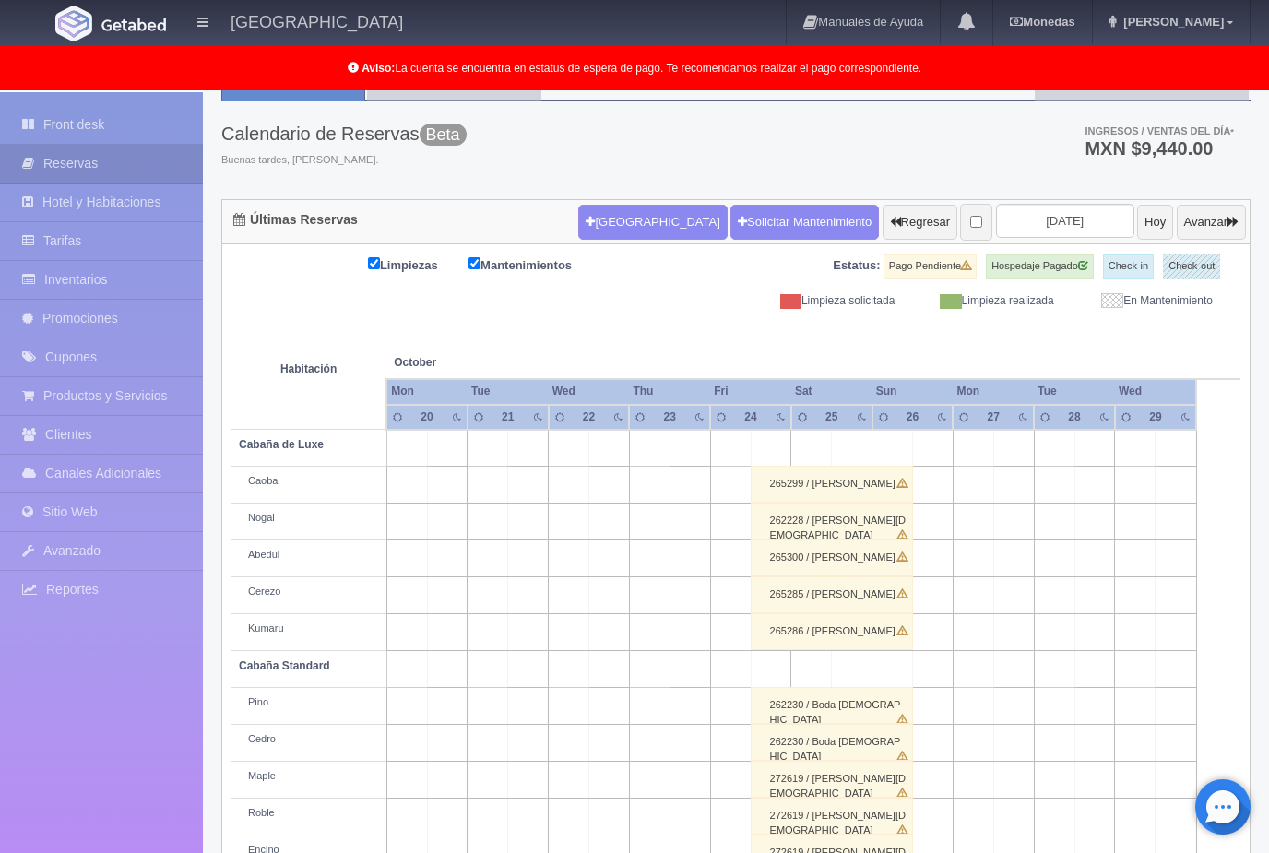
click at [869, 779] on div "272619 / [PERSON_NAME][DEMOGRAPHIC_DATA]" at bounding box center [831, 779] width 162 height 37
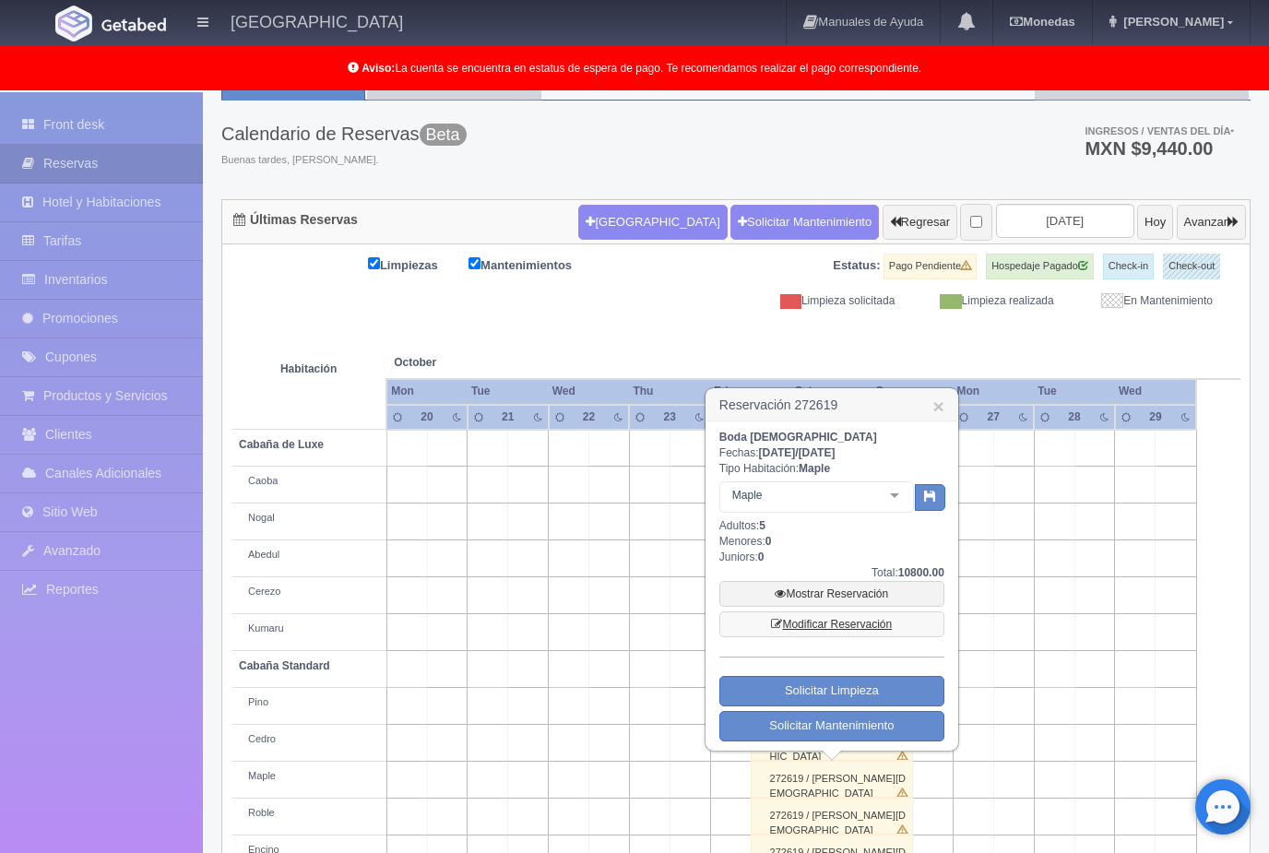
click at [866, 627] on link "Modificar Reservación" at bounding box center [831, 624] width 225 height 26
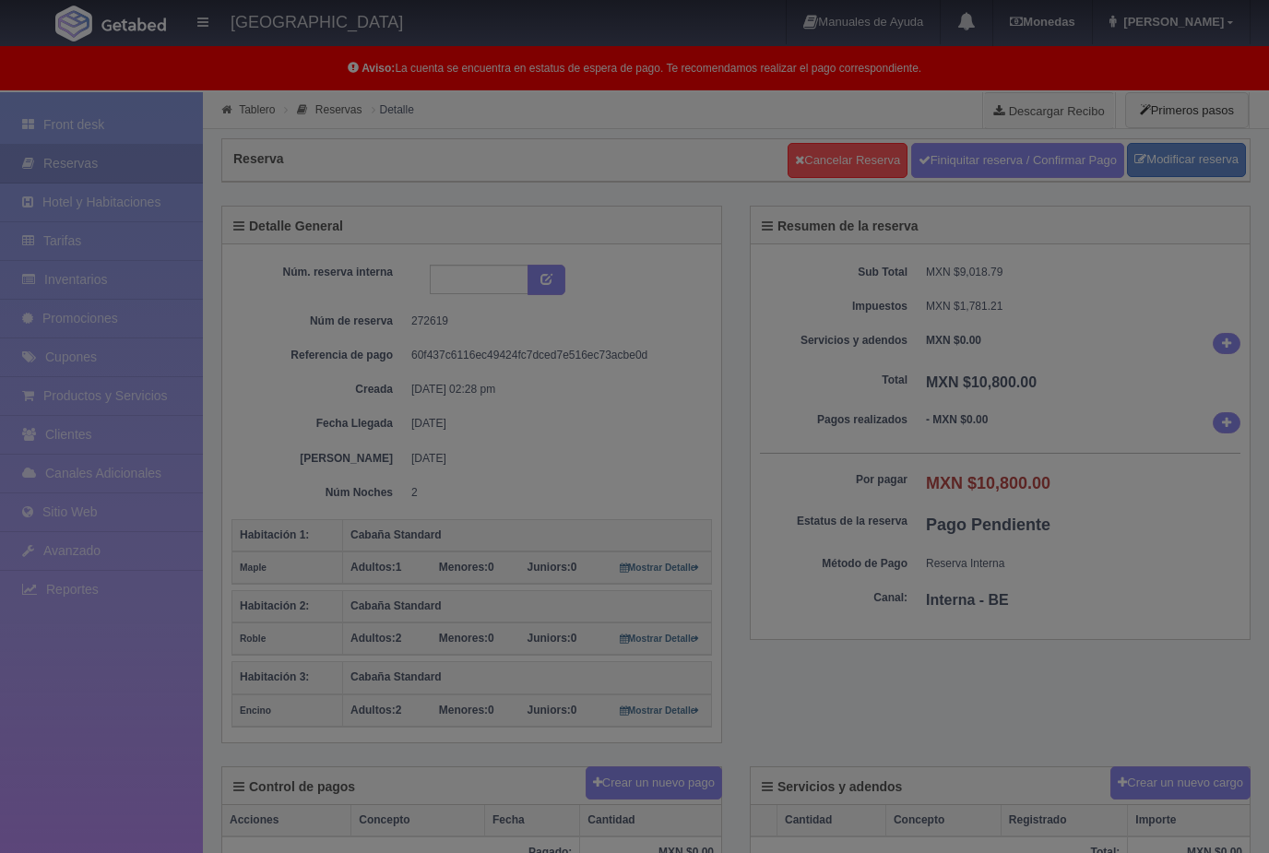
select select "2"
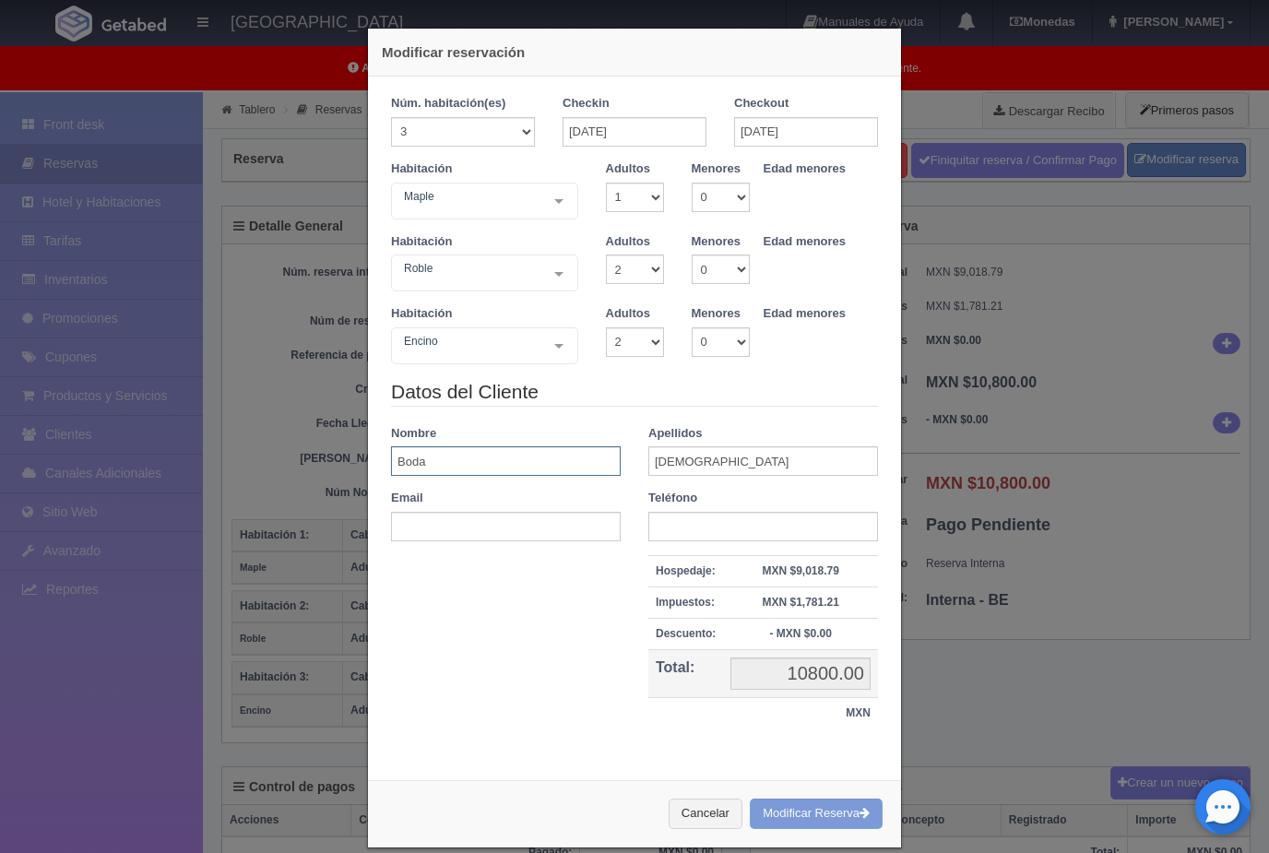
click at [451, 470] on input "Boda" at bounding box center [506, 461] width 230 height 30
type input "B"
type input "[PERSON_NAME]"
click at [718, 454] on input "Christian" at bounding box center [763, 461] width 230 height 30
type input "C"
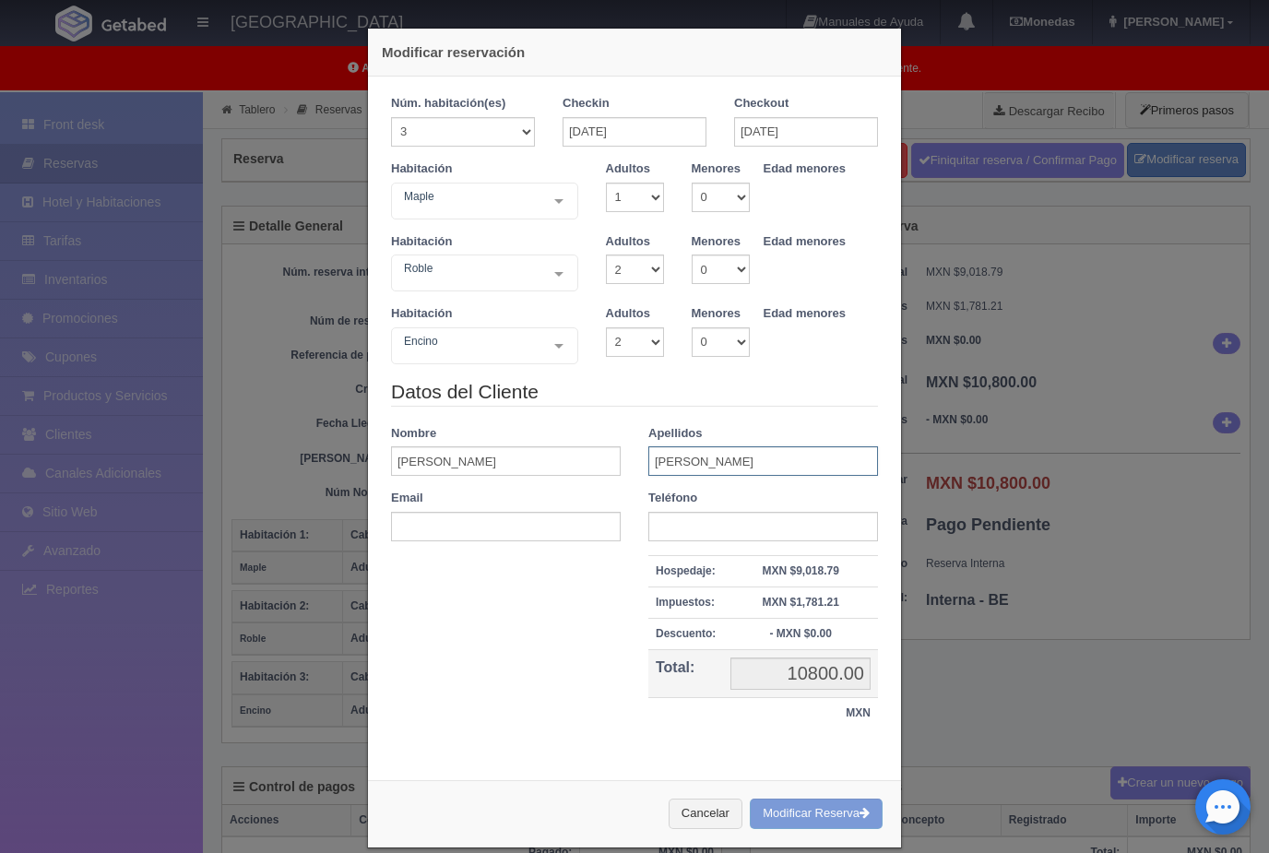
type input "Maldonado"
click at [1043, 688] on div "Modificar reservación Núm. habitación(es) 1 2 3 4 5 6 7 8 9 10 11 12 13 14 15 1…" at bounding box center [634, 426] width 1269 height 853
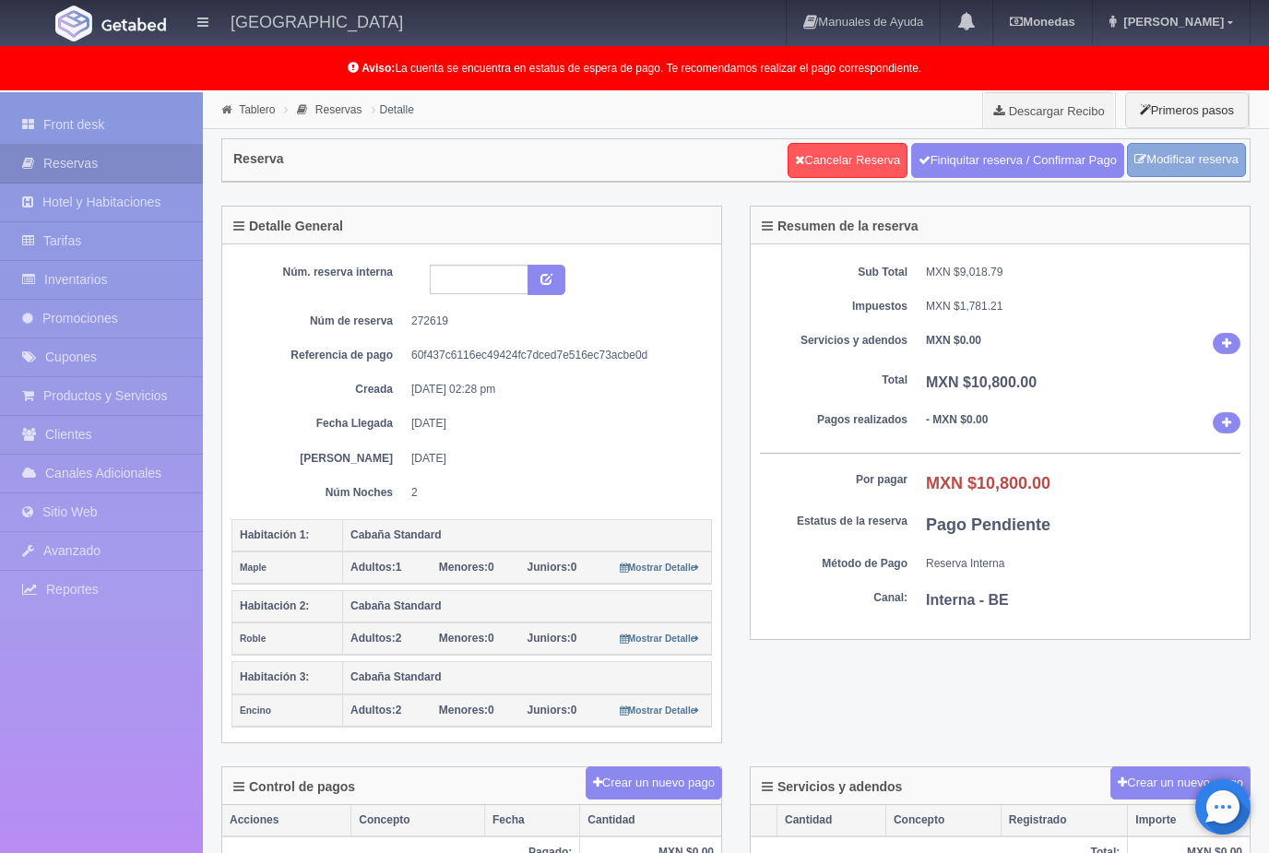
click at [1191, 164] on link "Modificar reserva" at bounding box center [1186, 160] width 119 height 34
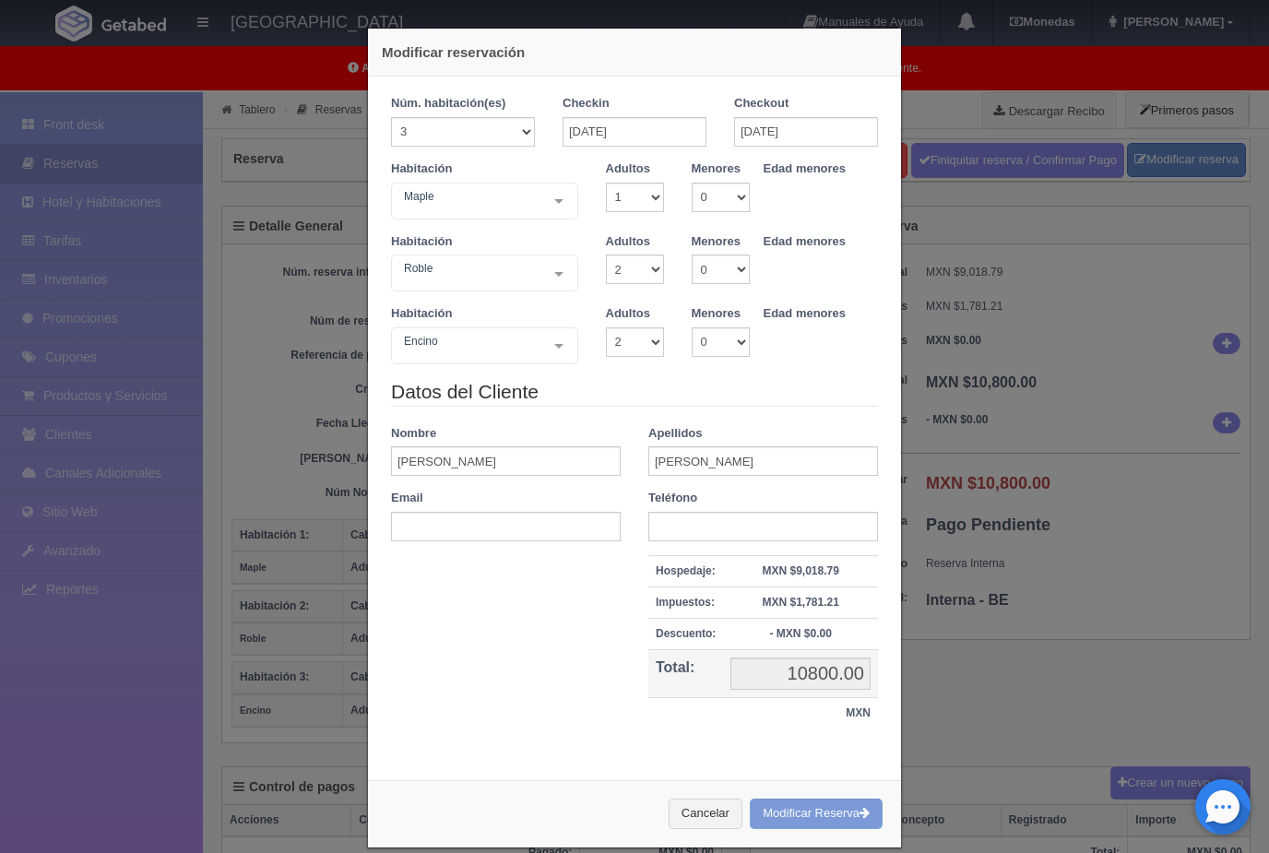
click at [833, 808] on div "Cancelar Modificar Reserva" at bounding box center [634, 813] width 533 height 67
click at [854, 808] on div "Cancelar Modificar Reserva" at bounding box center [634, 813] width 533 height 67
click at [828, 809] on div "Cancelar Modificar Reserva" at bounding box center [634, 813] width 533 height 67
click at [815, 809] on div "Cancelar Modificar Reserva" at bounding box center [634, 813] width 533 height 67
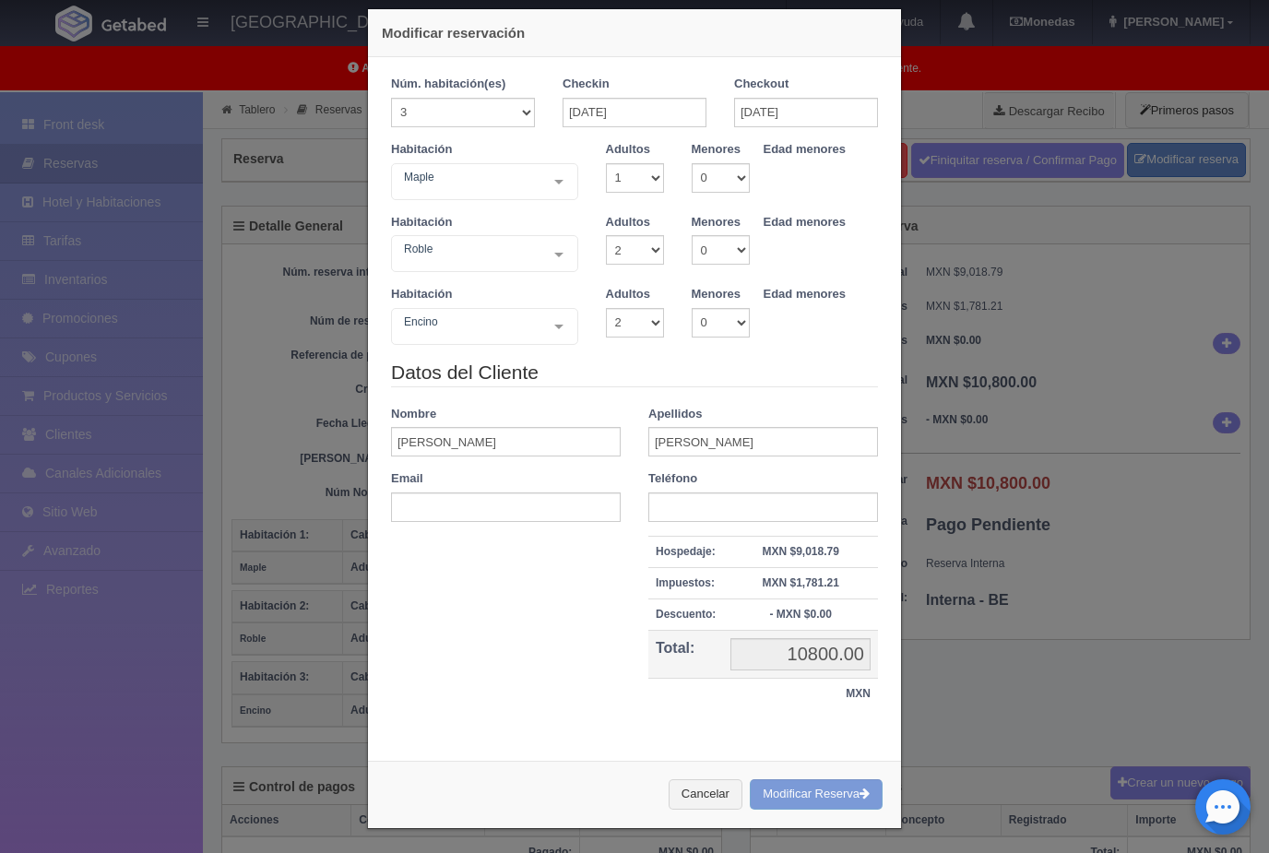
scroll to position [18, 0]
click at [808, 785] on div "Cancelar Modificar Reserva" at bounding box center [634, 795] width 533 height 67
click at [810, 782] on div "Cancelar Modificar Reserva" at bounding box center [634, 795] width 533 height 67
click at [814, 779] on div "Cancelar Modificar Reserva" at bounding box center [634, 795] width 533 height 67
click at [1038, 713] on div "Modificar reservación Núm. habitación(es) 1 2 3 4 5 6 7 8 9 10 11 12 13 14 15 1…" at bounding box center [634, 426] width 1269 height 853
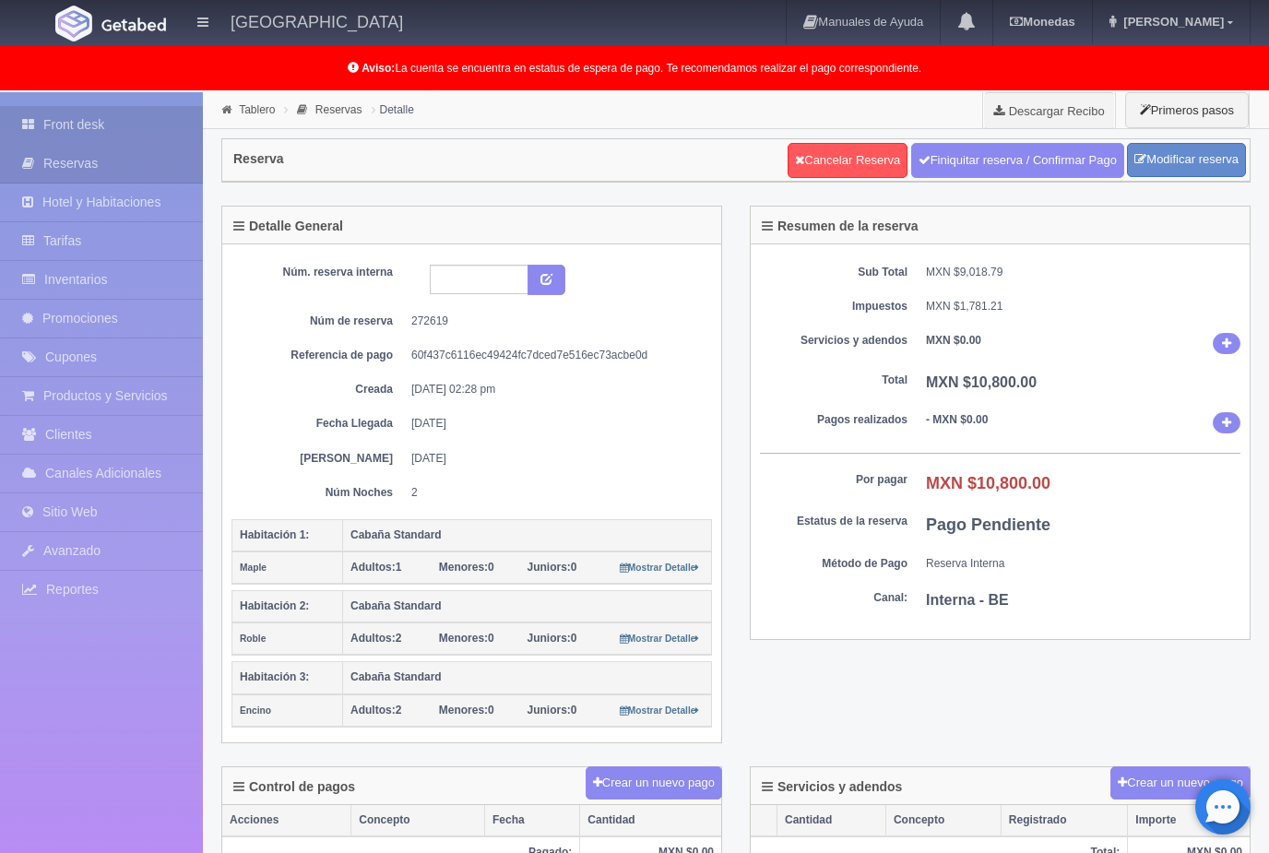
click at [81, 125] on link "Front desk" at bounding box center [101, 125] width 203 height 38
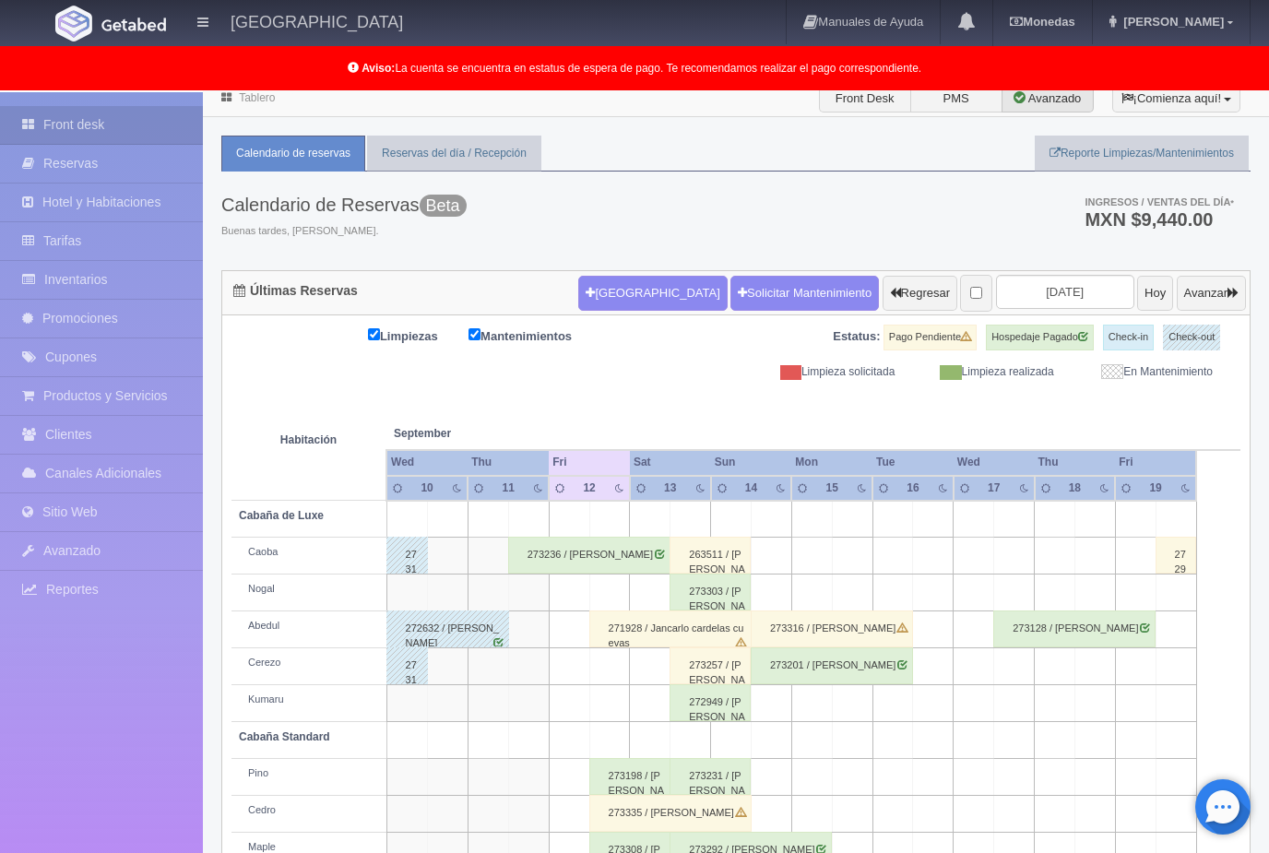
scroll to position [83, 0]
